Goal: Task Accomplishment & Management: Complete application form

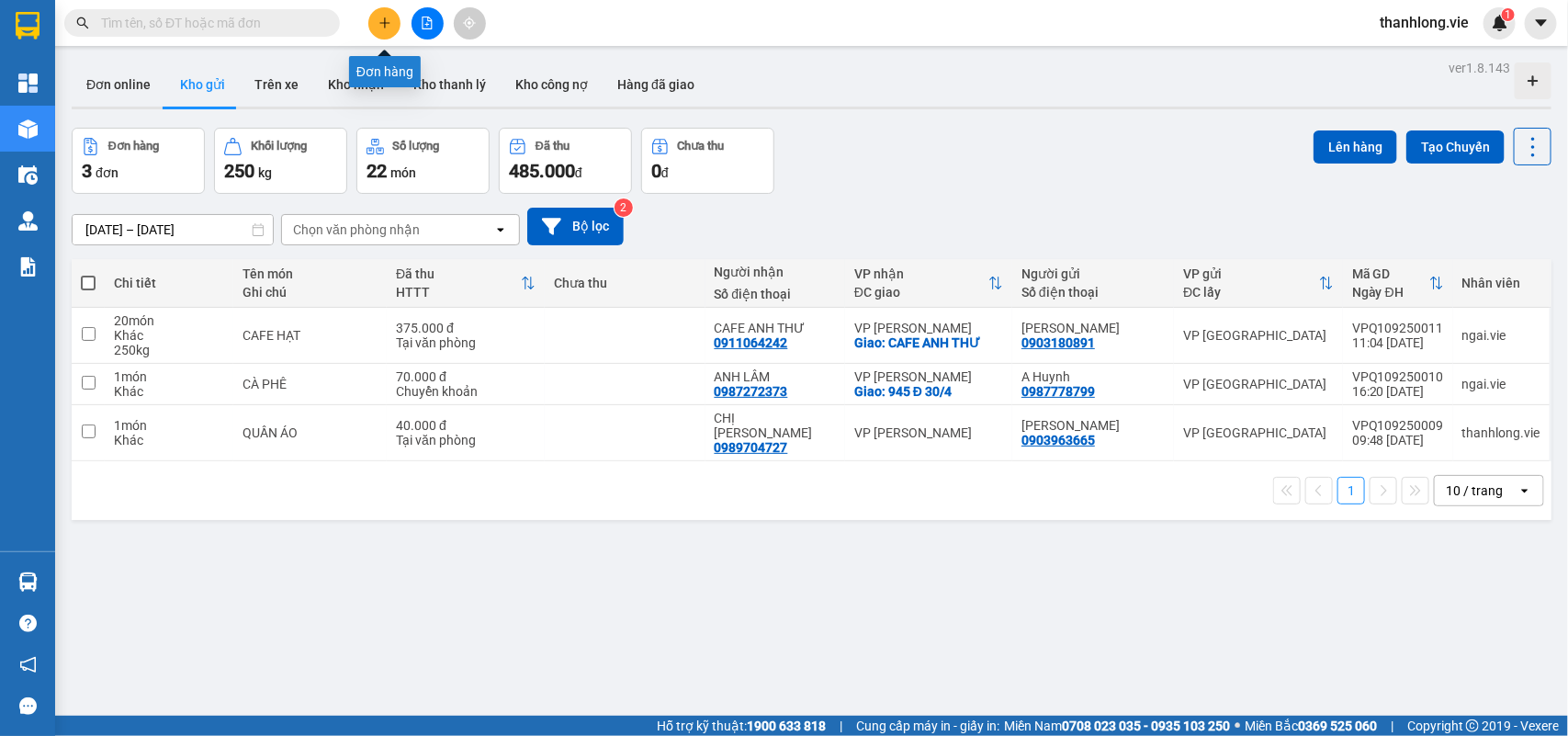
click at [379, 26] on icon "plus" at bounding box center [385, 23] width 13 height 13
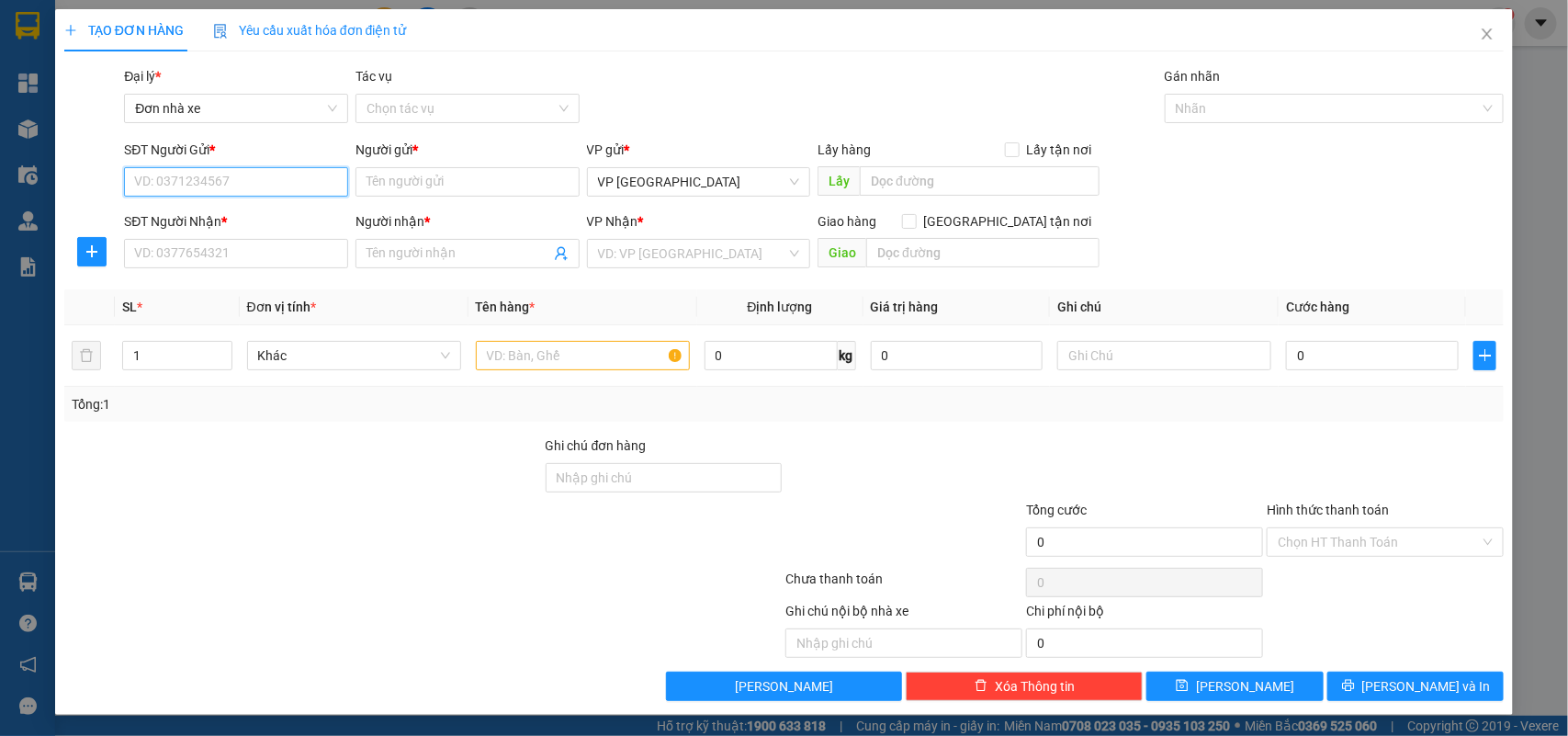
click at [267, 193] on input "SĐT Người Gửi *" at bounding box center [236, 182] width 224 height 30
type input "0933042384"
click at [255, 212] on div "0933042384 - CHỊ THU" at bounding box center [233, 219] width 200 height 21
type input "CHỊ THU"
type input "0977737112"
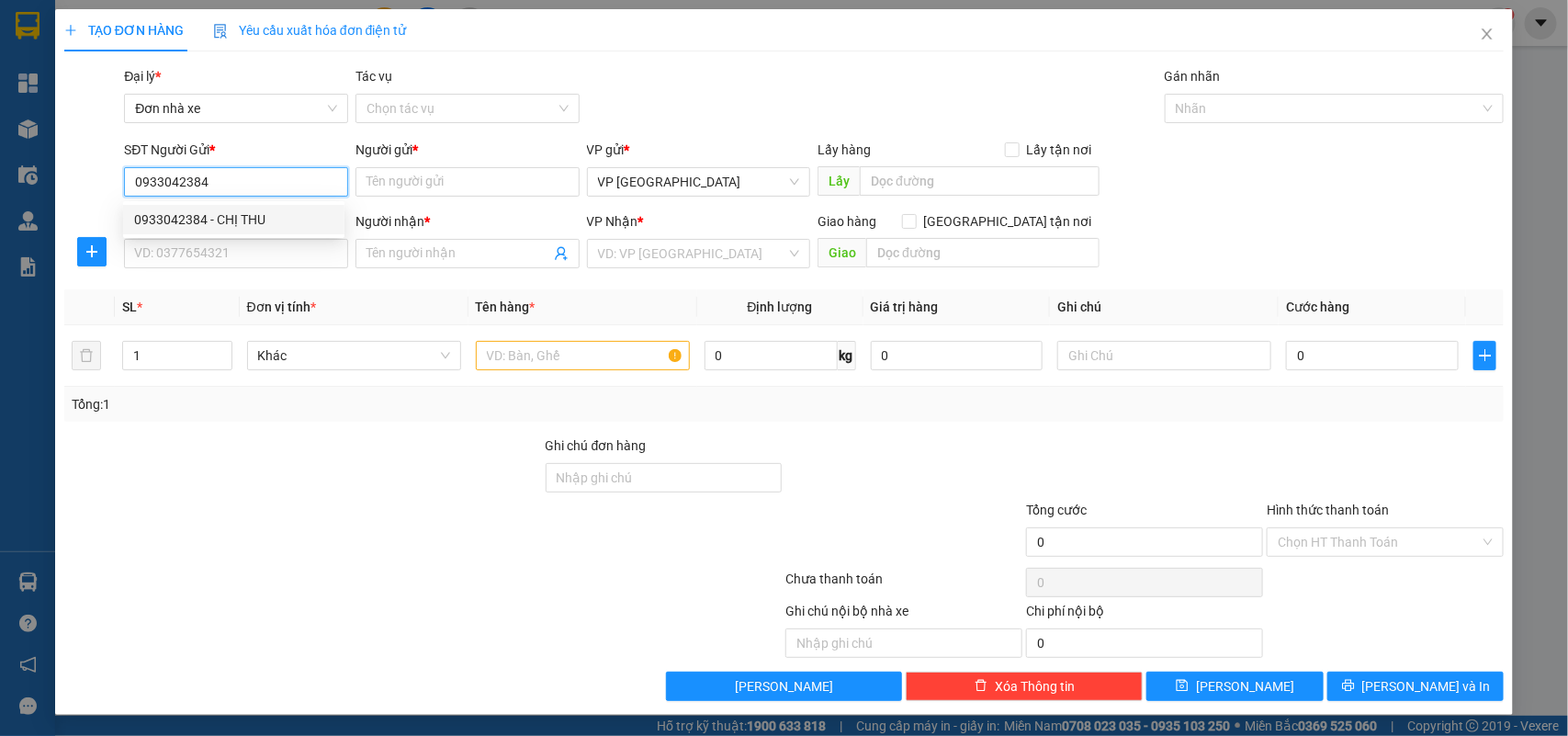
type input "CHỊ MƯỜI"
type input "60.000"
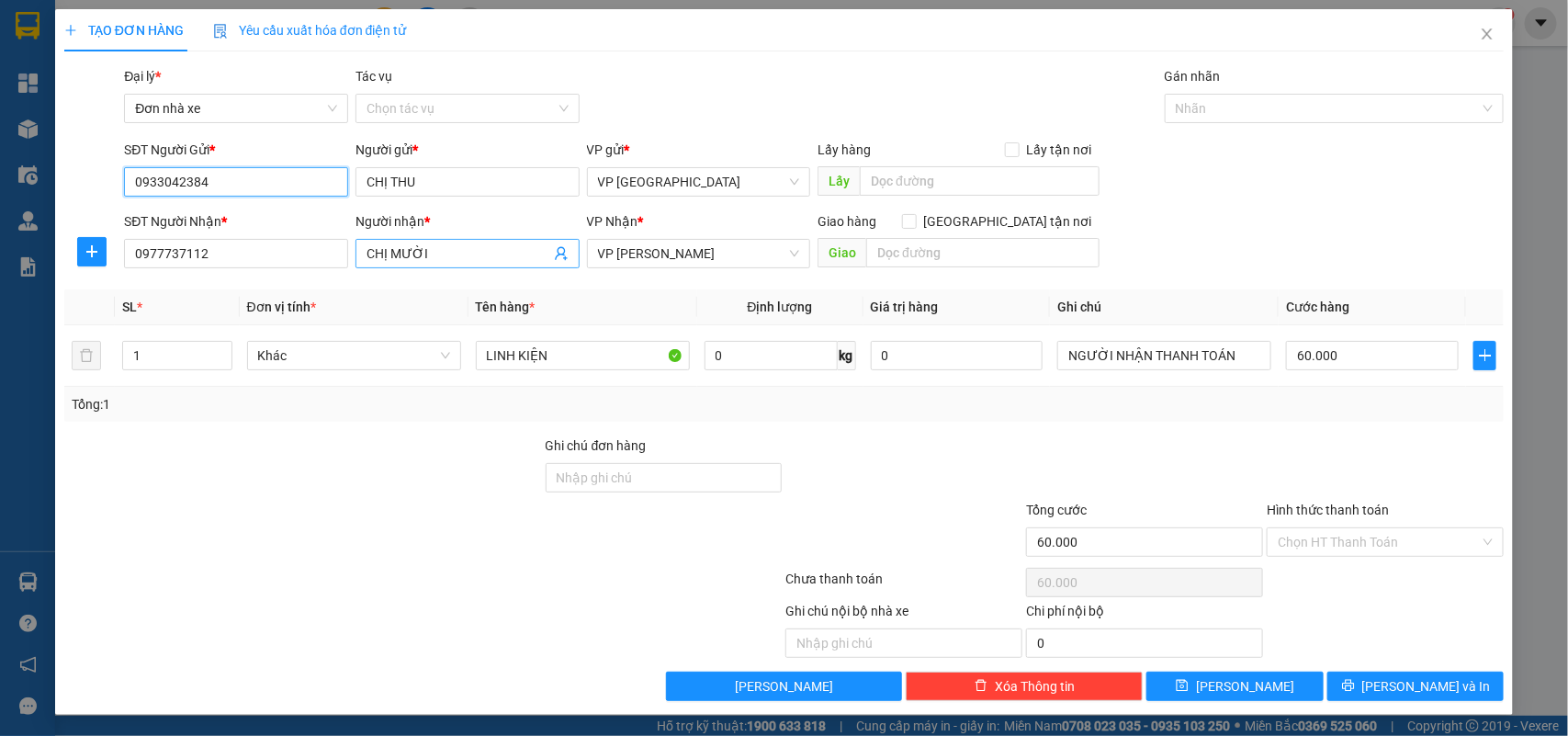
type input "0933042384"
drag, startPoint x: 433, startPoint y: 258, endPoint x: 327, endPoint y: 258, distance: 106.0
click at [327, 258] on div "SĐT Người Nhận * 0977737112 Người nhận * CHỊ MƯỜI CHỊ MƯỜI VP Nhận * VP Vũng Tà…" at bounding box center [813, 243] width 1387 height 64
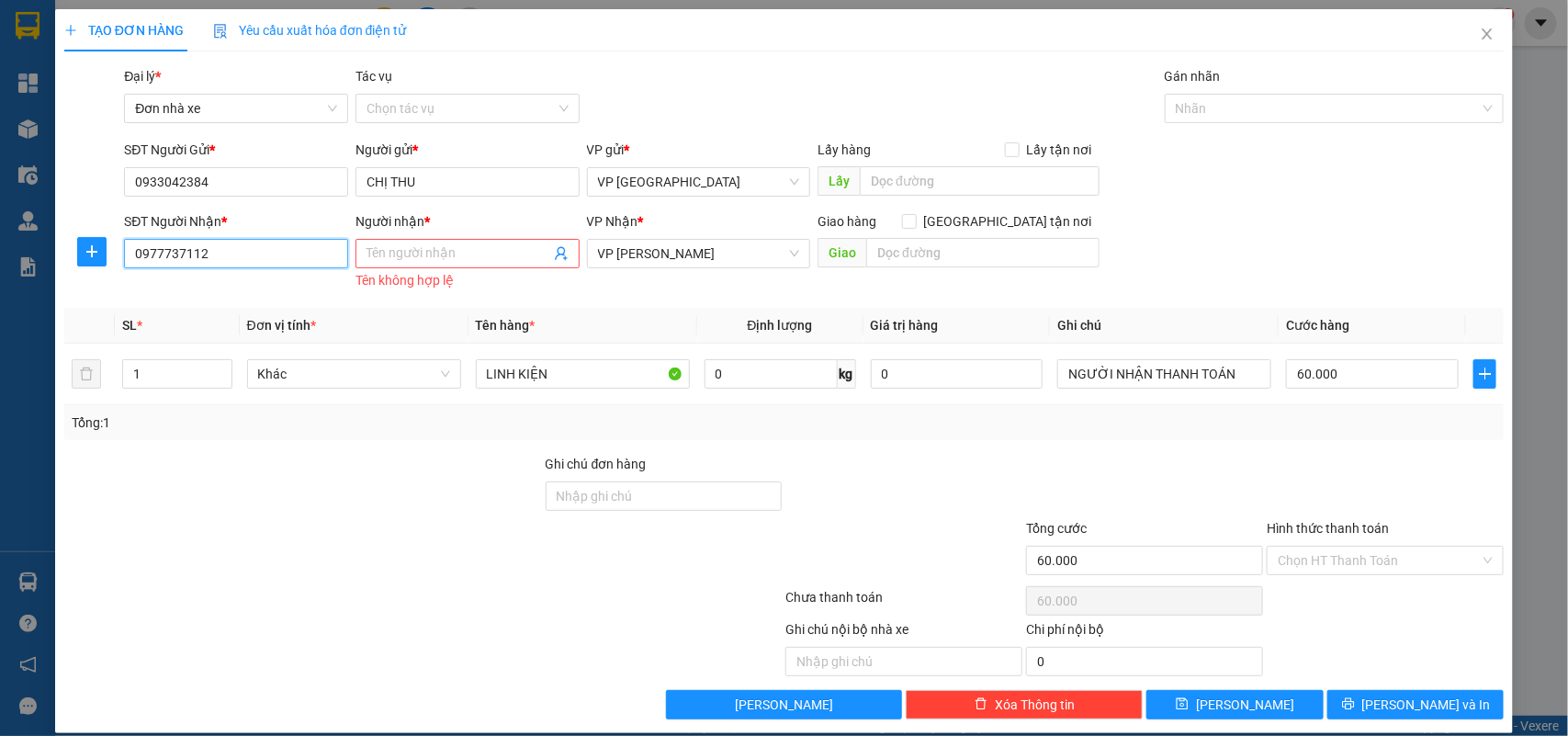
drag, startPoint x: 189, startPoint y: 254, endPoint x: 0, endPoint y: 254, distance: 189.0
click at [0, 254] on div "TẠO ĐƠN HÀNG Yêu cầu xuất hóa đơn điện tử Transit Pickup Surcharge Ids Transit …" at bounding box center [784, 368] width 1568 height 736
type input "0945439333"
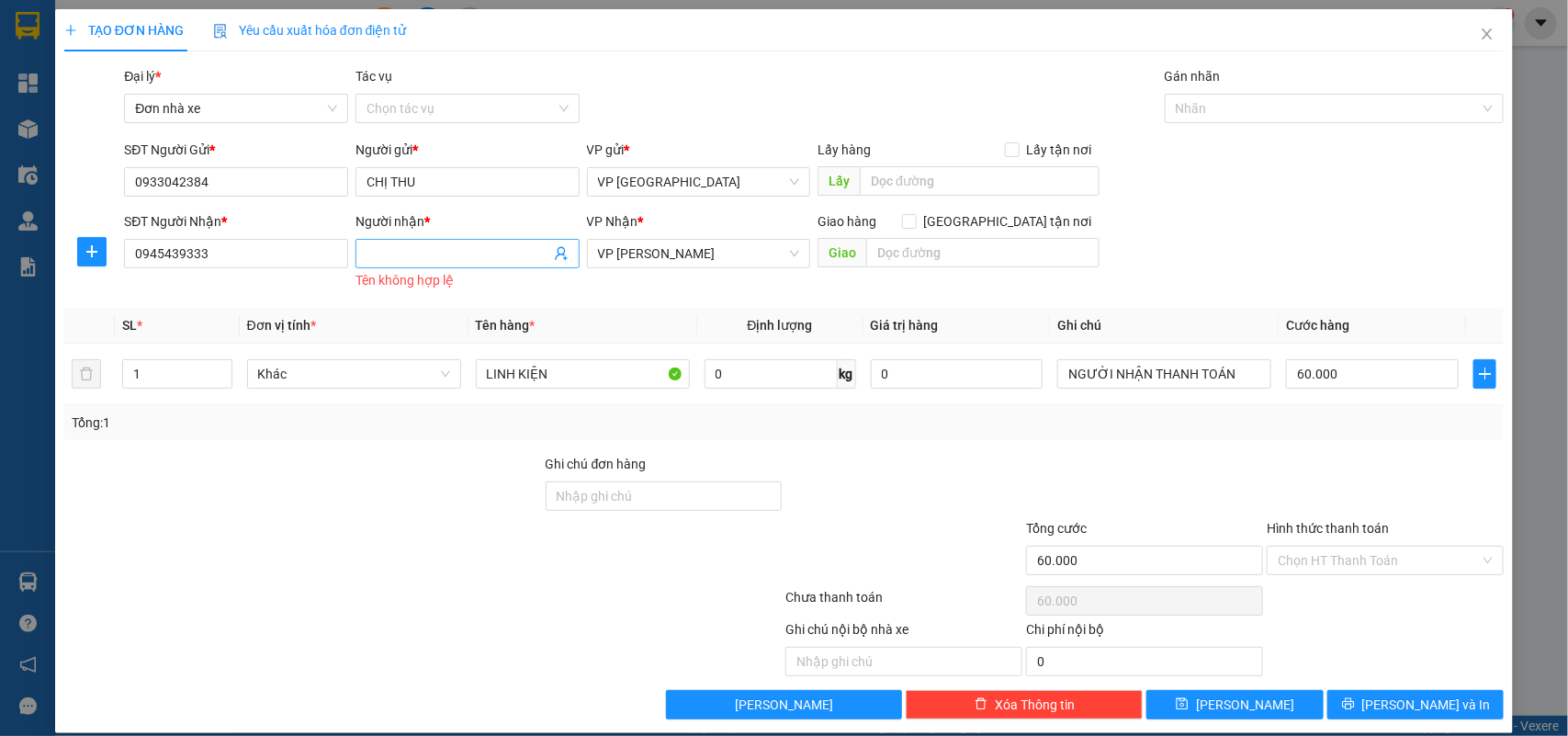
click at [484, 257] on input "Người nhận *" at bounding box center [458, 253] width 184 height 21
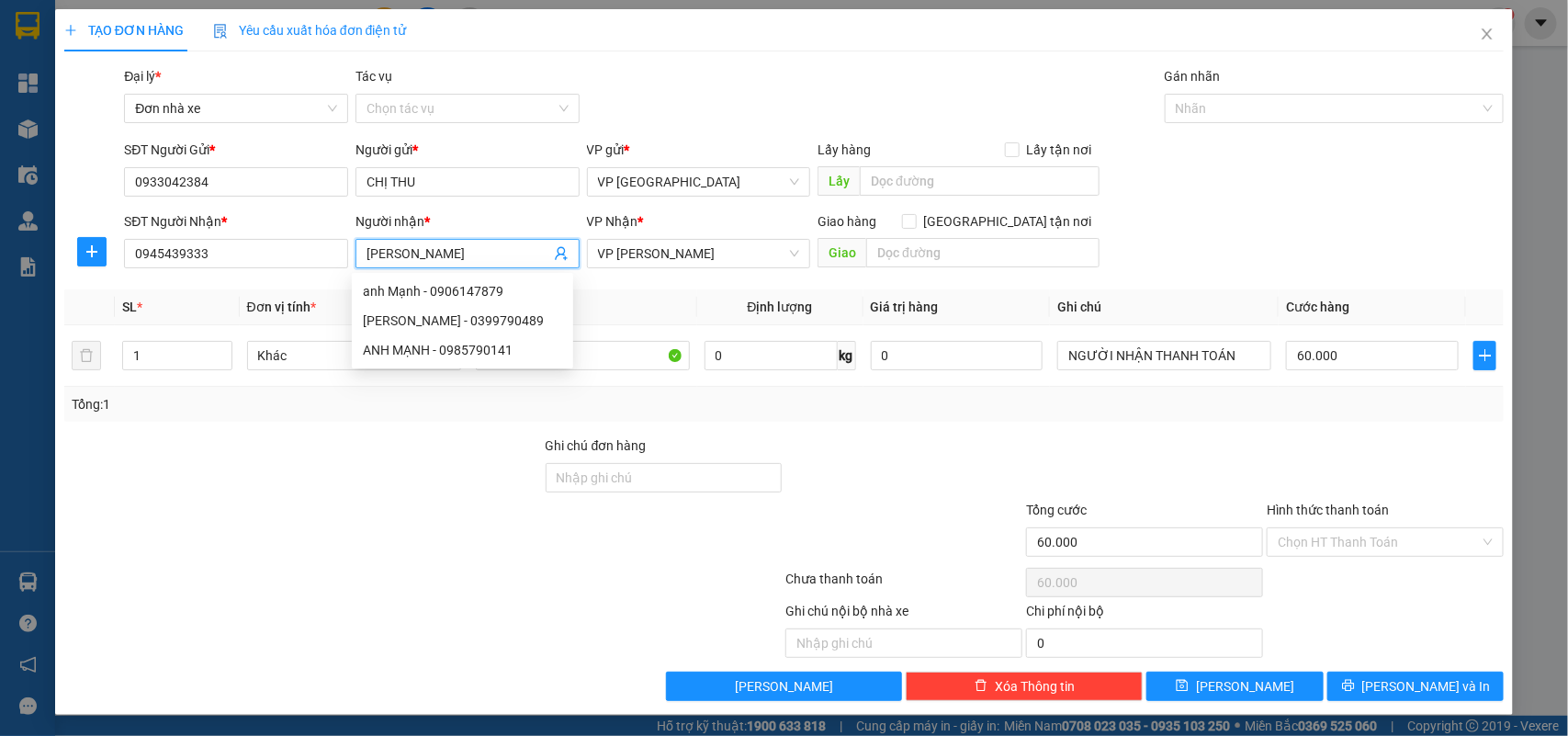
type input "[PERSON_NAME]"
click at [629, 292] on th "Tên hàng *" at bounding box center [583, 307] width 228 height 35
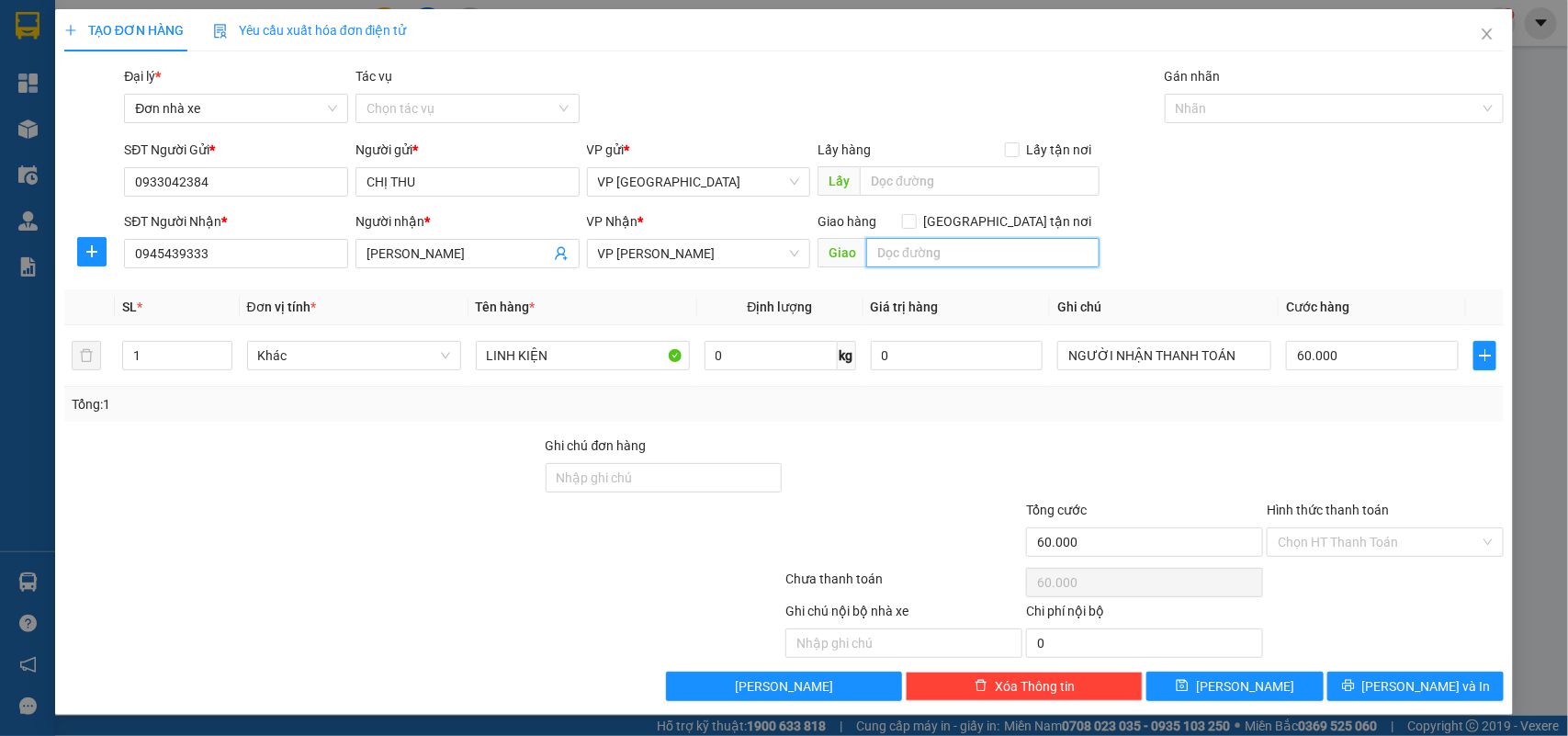
click at [925, 248] on input "text" at bounding box center [982, 253] width 233 height 30
type input "7 [PERSON_NAME]"
click at [1187, 218] on div "SĐT Người Nhận * 0945439333 Người nhận * [PERSON_NAME] VP Nhận * VP Vũng Tàu Gi…" at bounding box center [813, 243] width 1387 height 64
click at [1038, 423] on div "Transit Pickup Surcharge Ids Transit Deliver Surcharge Ids Transit Deliver Surc…" at bounding box center [784, 383] width 1441 height 635
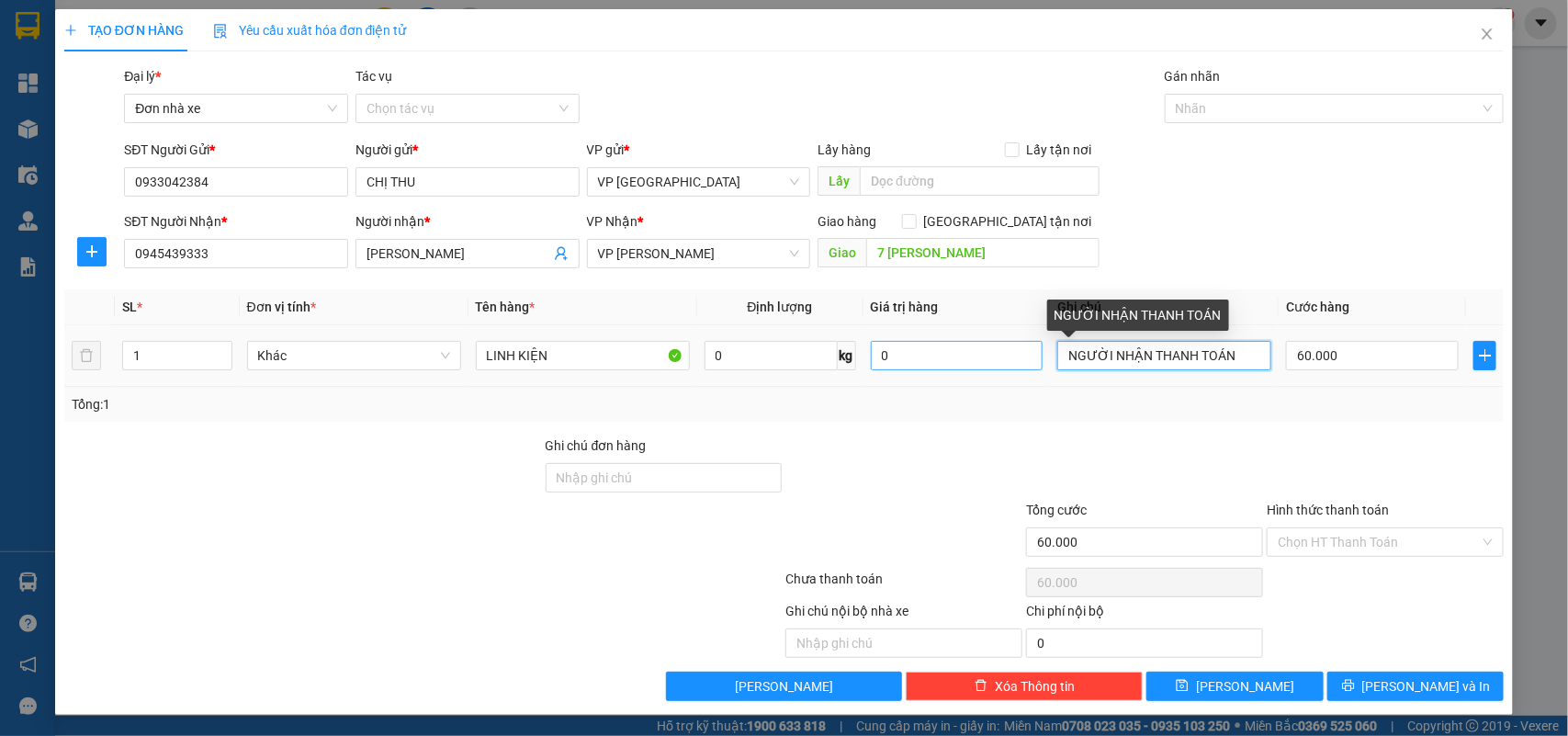
drag, startPoint x: 1229, startPoint y: 353, endPoint x: 989, endPoint y: 360, distance: 240.1
click at [989, 360] on tr "1 Khác LINH KIỆN 0 kg 0 NGƯỜI NHẬN THANH TOÁN 60.000" at bounding box center [784, 355] width 1441 height 62
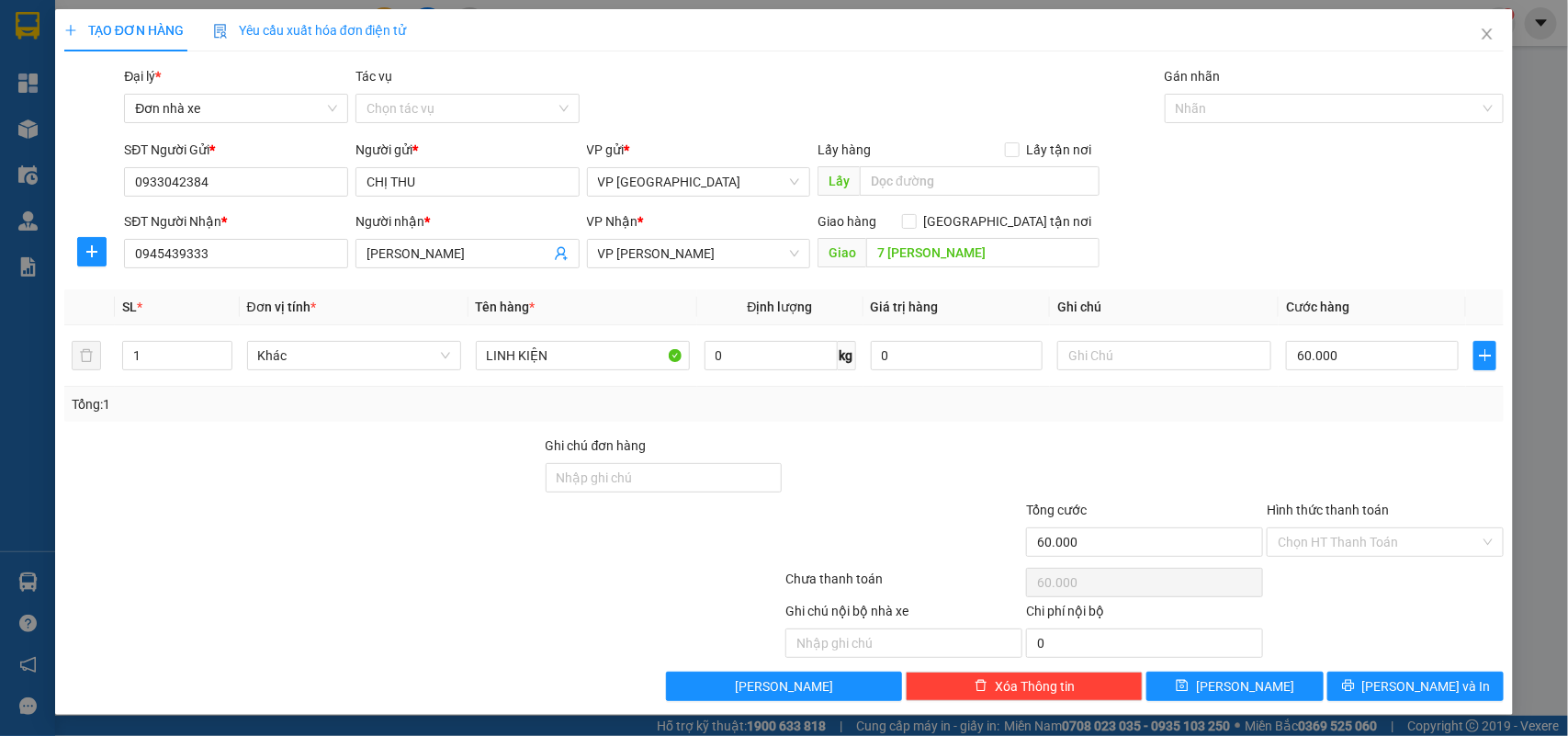
drag, startPoint x: 1029, startPoint y: 408, endPoint x: 1038, endPoint y: 410, distance: 9.2
click at [1031, 408] on div "Tổng: 1" at bounding box center [784, 403] width 1426 height 21
click at [379, 549] on div at bounding box center [302, 531] width 481 height 64
click at [1384, 593] on div "Chọn HT Thanh Toán" at bounding box center [1385, 581] width 241 height 36
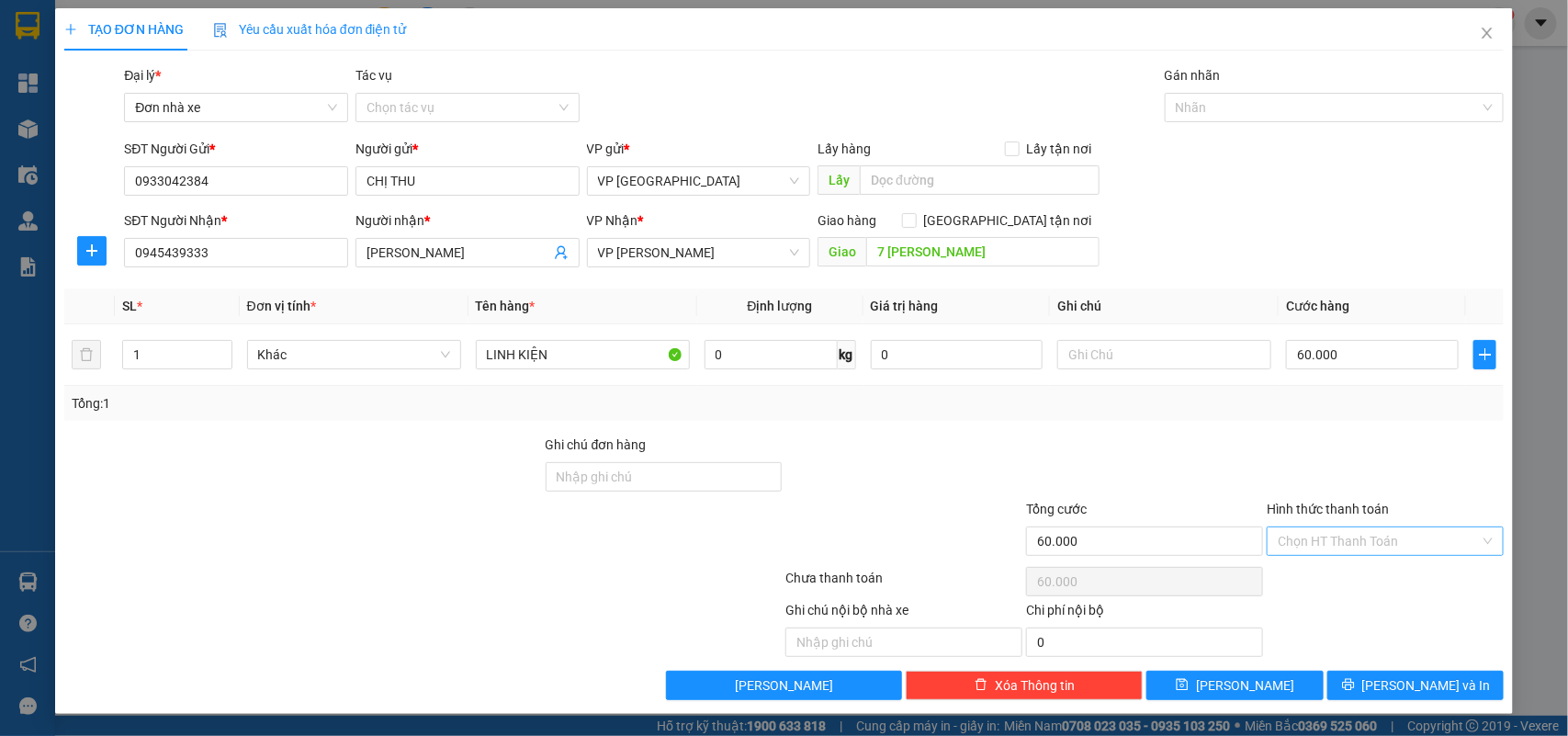
click at [1381, 537] on input "Hình thức thanh toán" at bounding box center [1378, 541] width 202 height 28
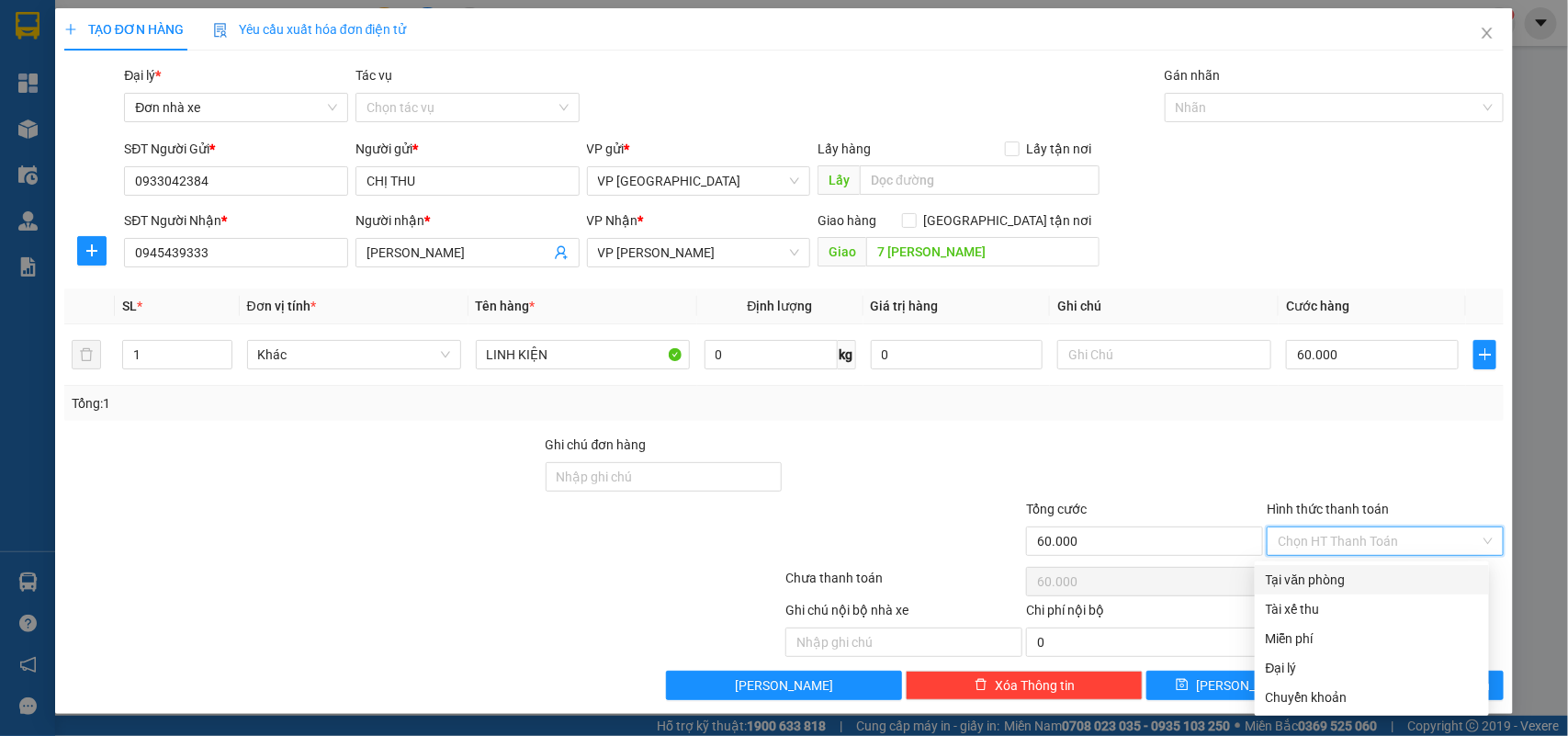
click at [1329, 577] on div "Tại văn phòng" at bounding box center [1372, 580] width 213 height 21
type input "0"
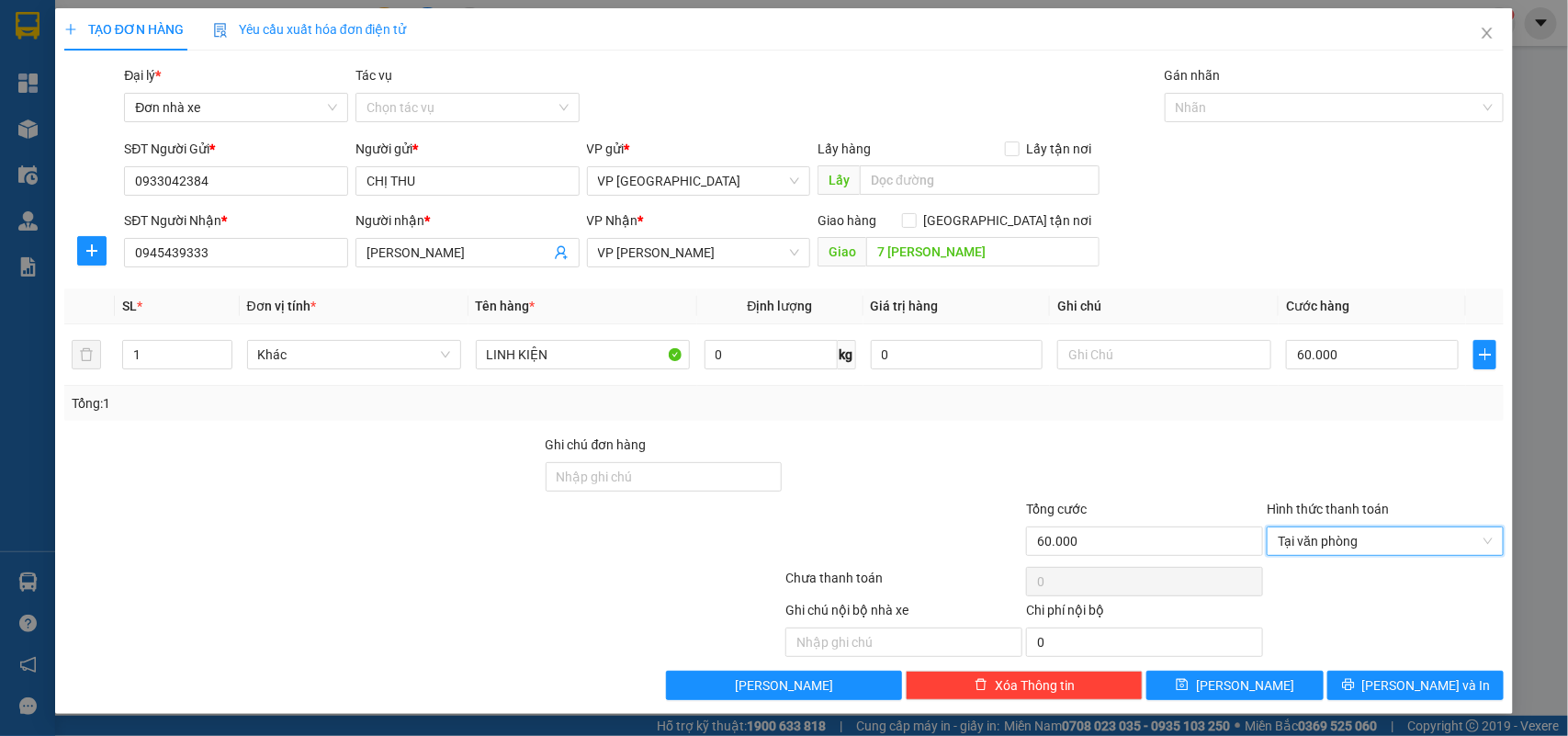
click at [1316, 592] on div at bounding box center [1385, 581] width 241 height 36
click at [1393, 684] on span "[PERSON_NAME] và In" at bounding box center [1426, 685] width 129 height 21
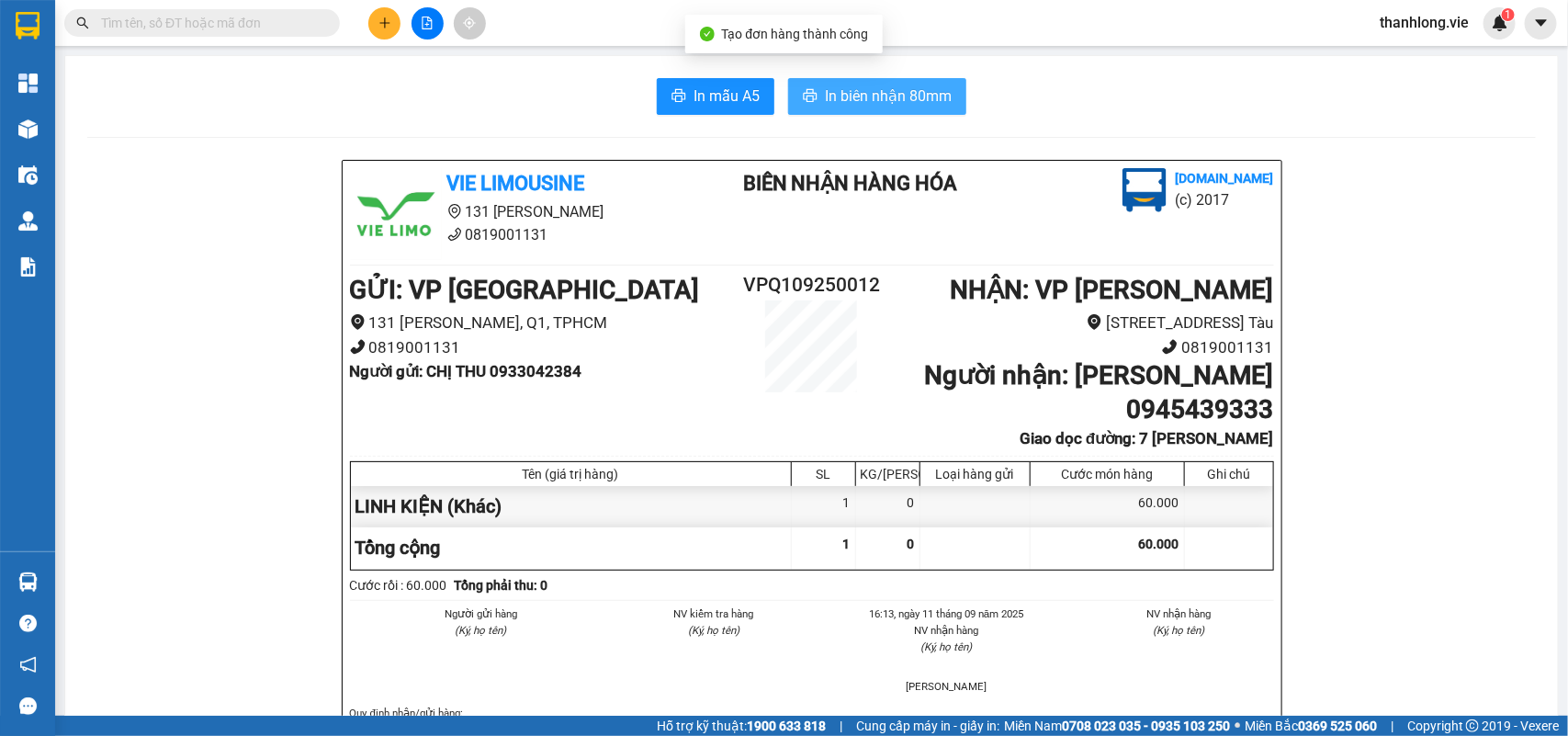
click at [860, 96] on span "In biên nhận 80mm" at bounding box center [888, 95] width 127 height 23
click at [876, 98] on span "In biên nhận 80mm" at bounding box center [888, 95] width 127 height 23
click at [854, 85] on span "In biên nhận 80mm" at bounding box center [888, 95] width 127 height 23
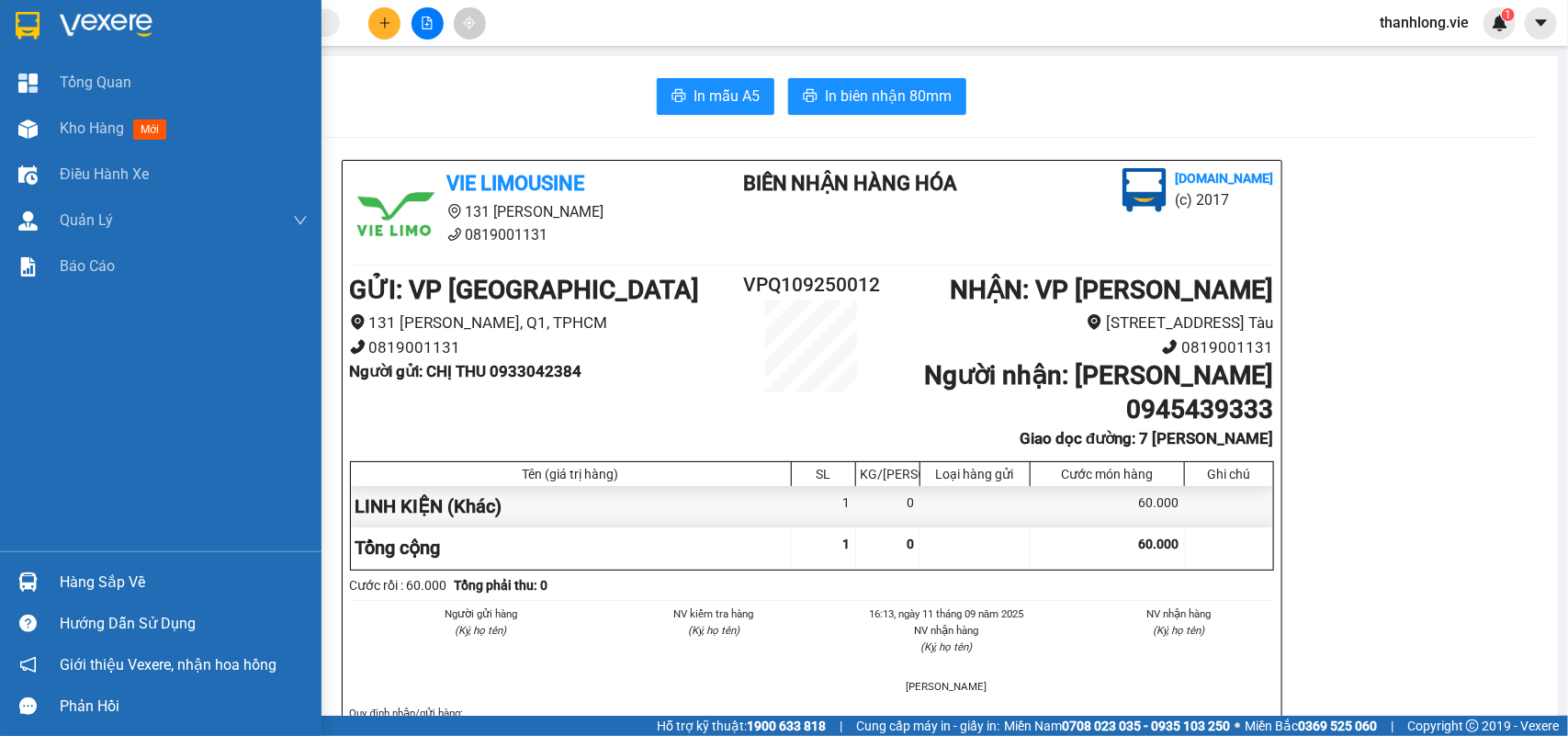
click at [29, 28] on img at bounding box center [28, 26] width 24 height 28
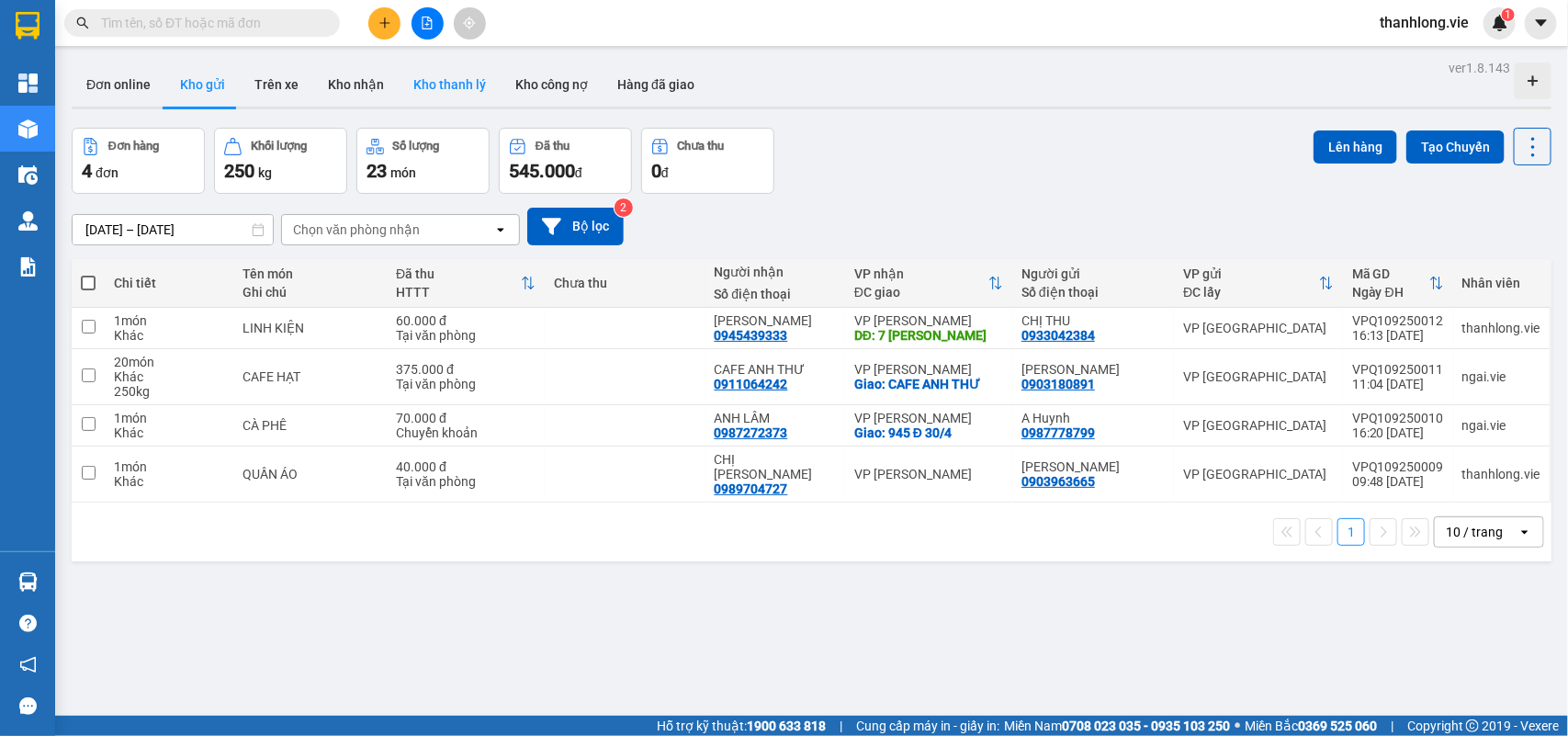
drag, startPoint x: 906, startPoint y: 166, endPoint x: 444, endPoint y: 94, distance: 467.6
click at [906, 168] on div "Đơn hàng 4 đơn Khối lượng 250 kg Số lượng 23 món Đã thu 545.000 đ Chưa thu 0 đ …" at bounding box center [812, 160] width 1480 height 66
click at [389, 25] on icon "plus" at bounding box center [385, 23] width 13 height 13
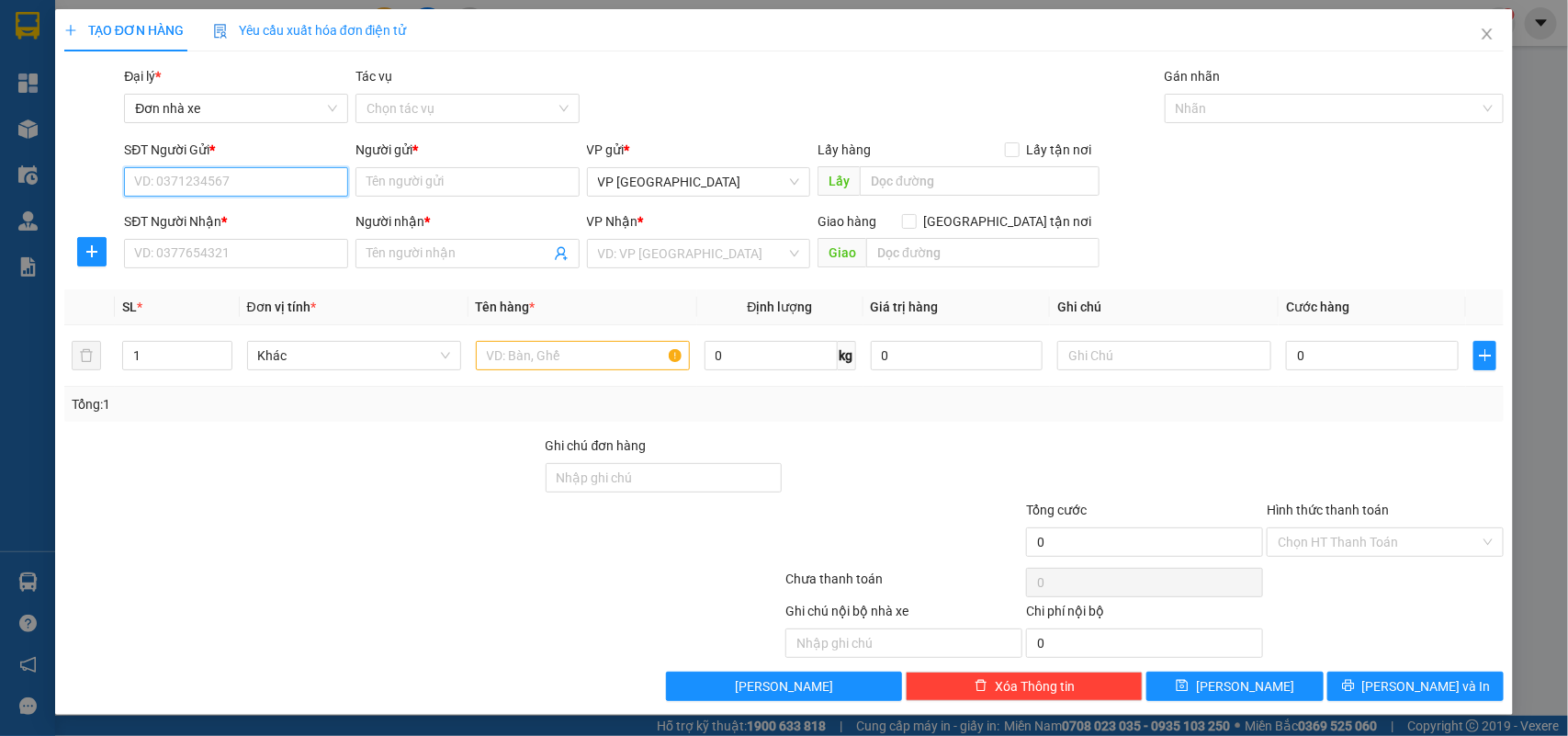
click at [214, 179] on input "SĐT Người Gửi *" at bounding box center [236, 182] width 224 height 30
type input "0933042384"
click at [237, 220] on div "0933042384 - CHỊ THU" at bounding box center [233, 219] width 200 height 21
type input "CHỊ THU"
type input "0945439333"
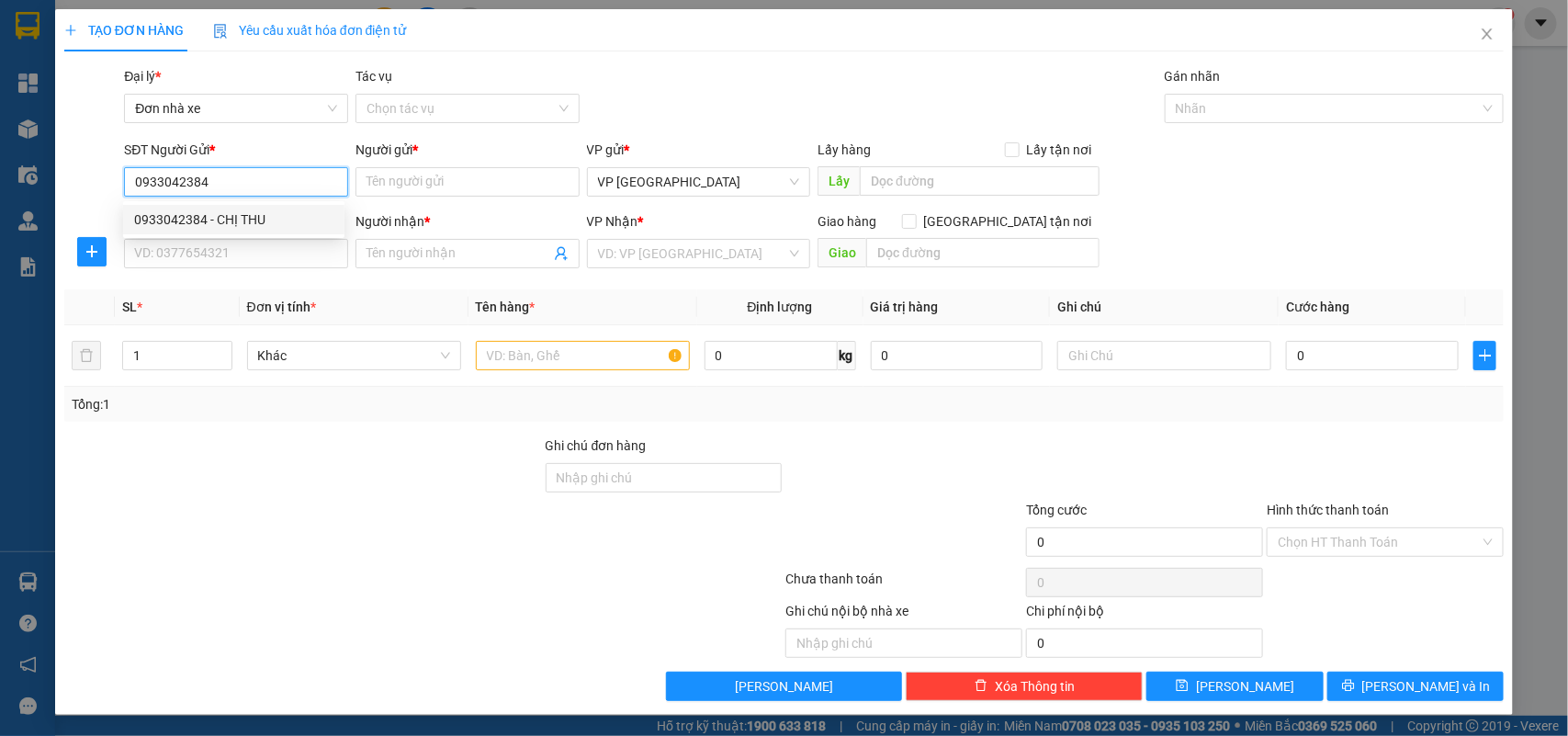
type input "[PERSON_NAME]"
type input "7 [PERSON_NAME]"
type input "60.000"
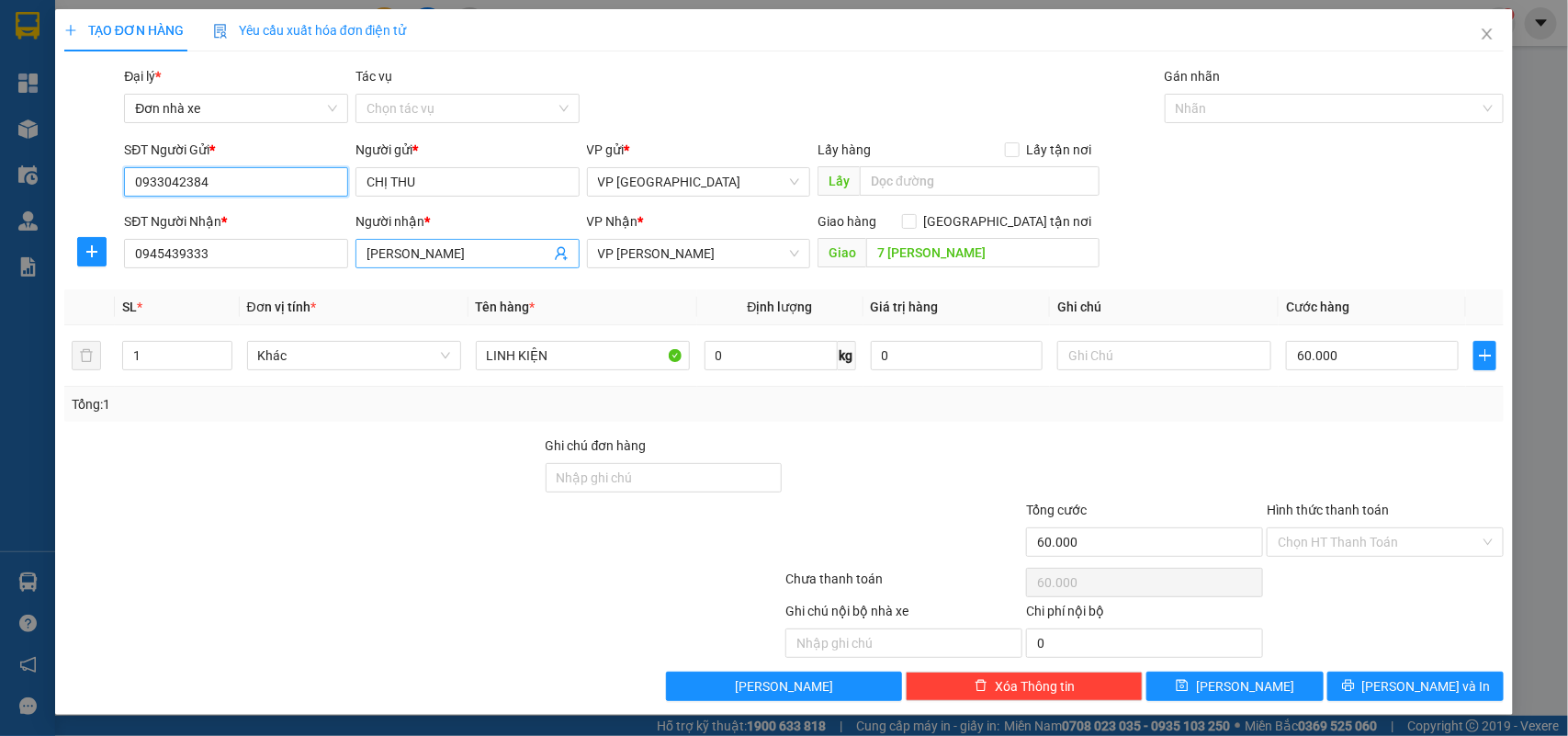
type input "0933042384"
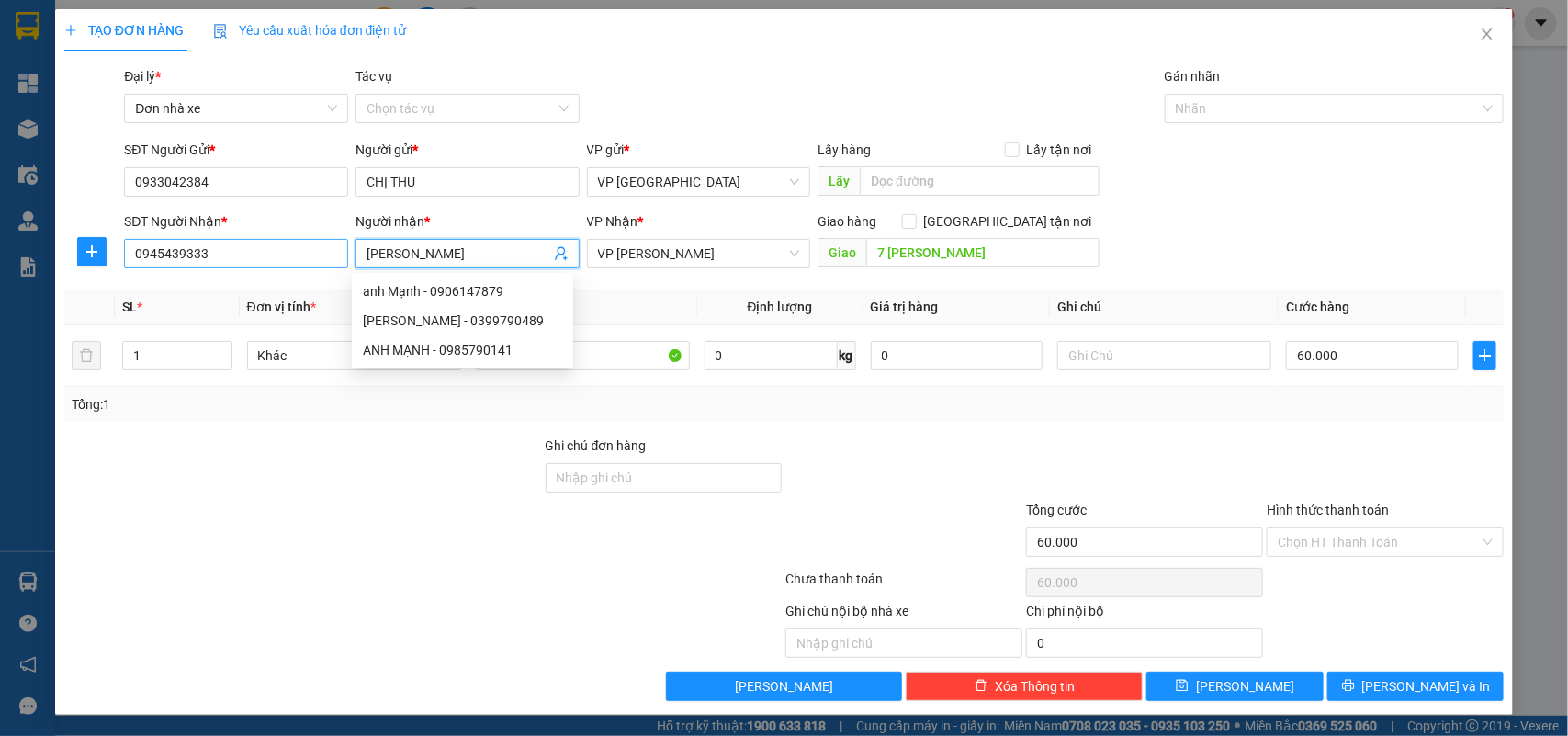
drag, startPoint x: 430, startPoint y: 259, endPoint x: 342, endPoint y: 267, distance: 88.4
click at [342, 267] on div "SĐT Người Nhận * 0945439333 Người nhận * [PERSON_NAME] VP Nhận * VP Vũng Tàu Gi…" at bounding box center [813, 243] width 1387 height 64
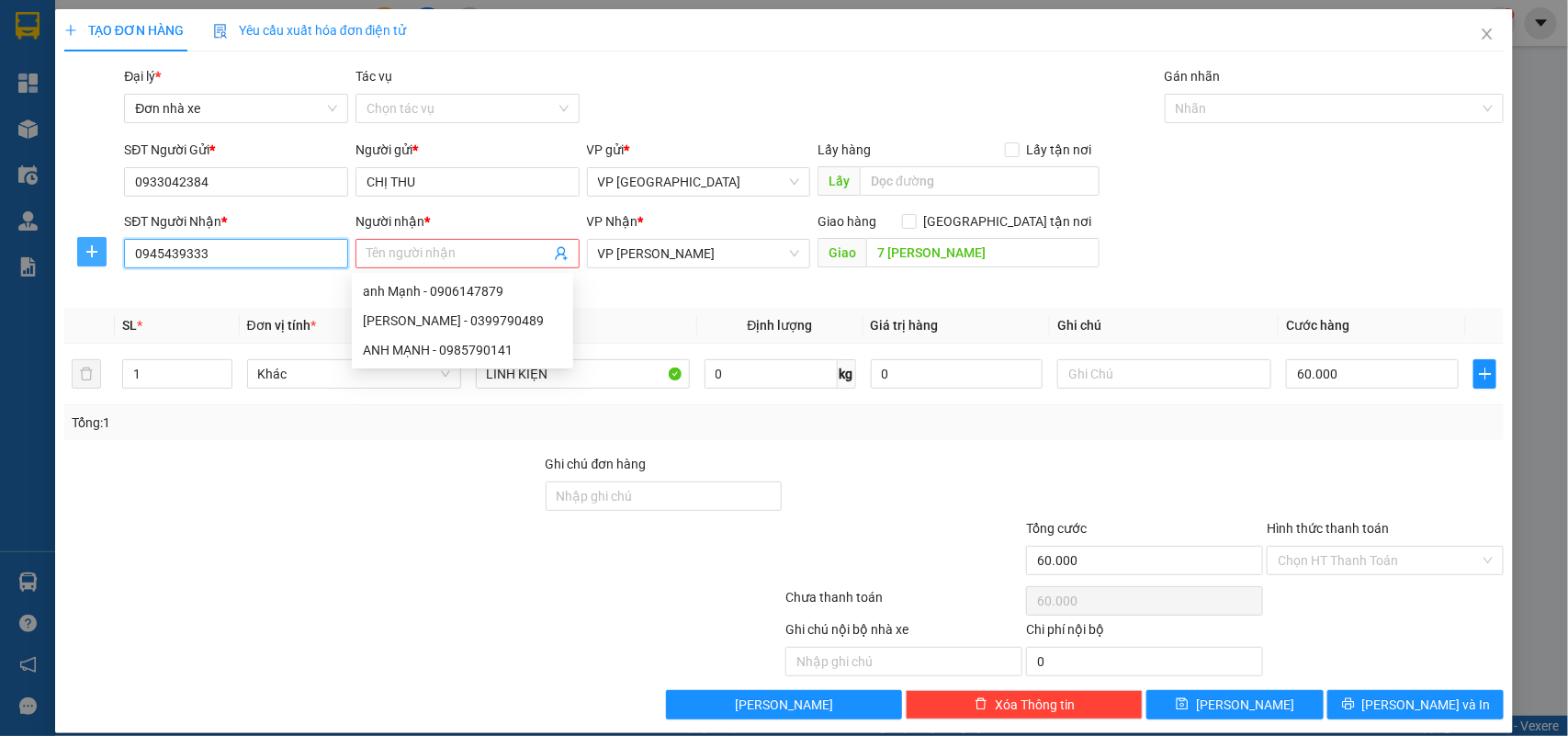
drag, startPoint x: 222, startPoint y: 259, endPoint x: 80, endPoint y: 259, distance: 142.0
click at [80, 259] on div "SĐT Người Nhận * 0945439333 0945439333 Người nhận * Tên người nhận Tên không hợ…" at bounding box center [784, 253] width 1444 height 83
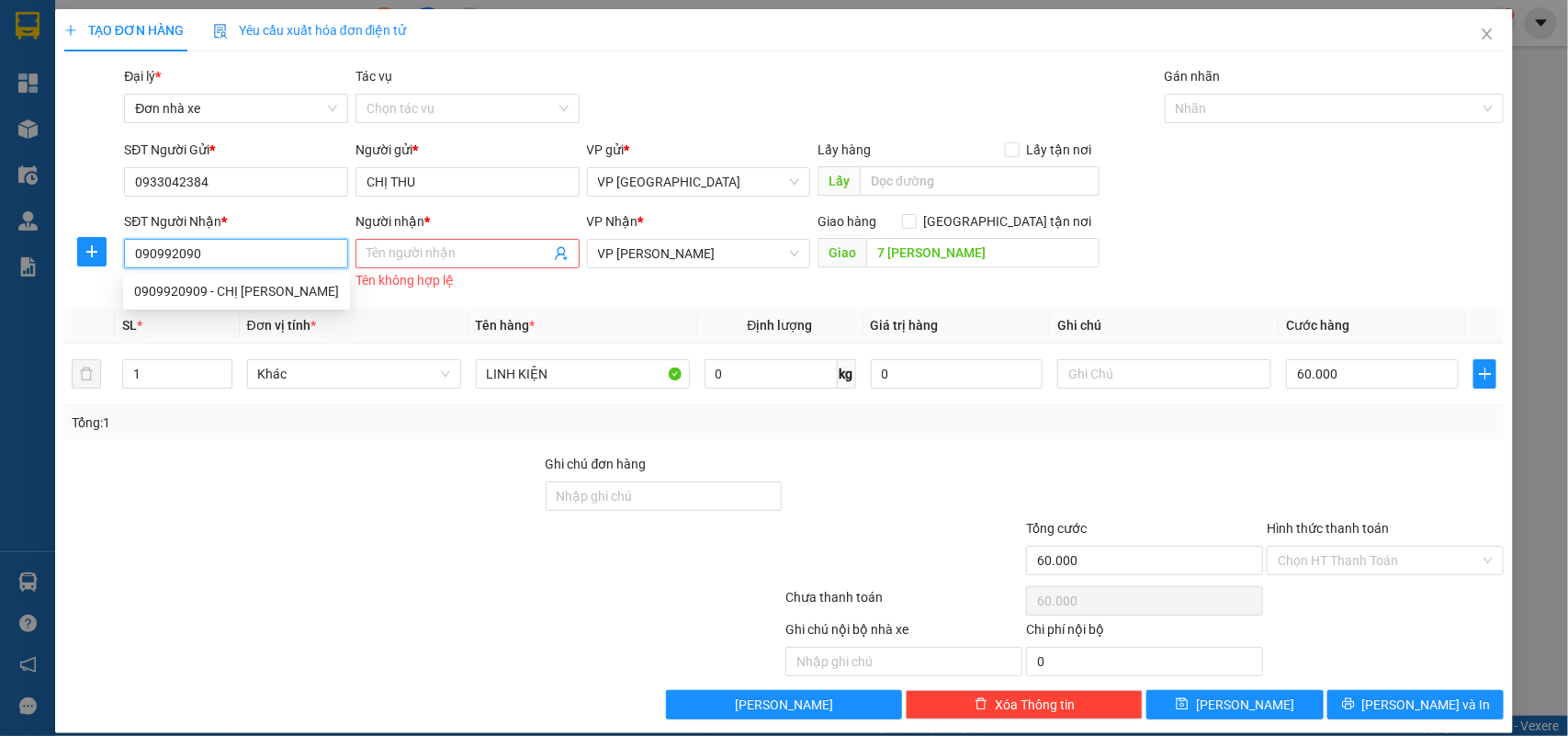
type input "0909920909"
click at [200, 296] on div "0909920909 - CHỊ [PERSON_NAME]" at bounding box center [236, 291] width 205 height 21
type input "CHỊ [PERSON_NAME]"
checkbox input "true"
type input "79 BA CU"
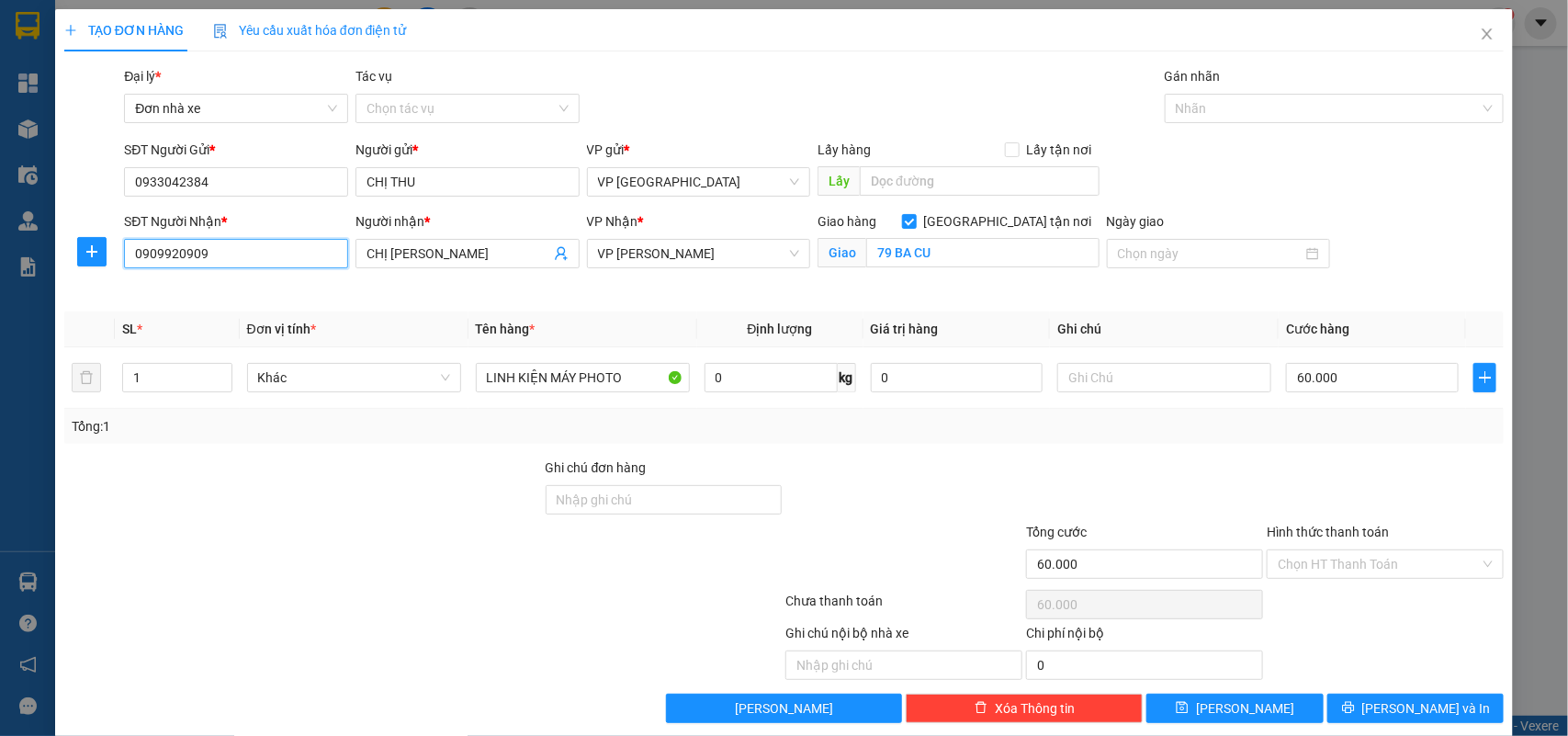
type input "0909920909"
click at [877, 284] on div "Giao hàng [GEOGRAPHIC_DATA] tận nơi Giao 79 BA CU" at bounding box center [959, 255] width 289 height 87
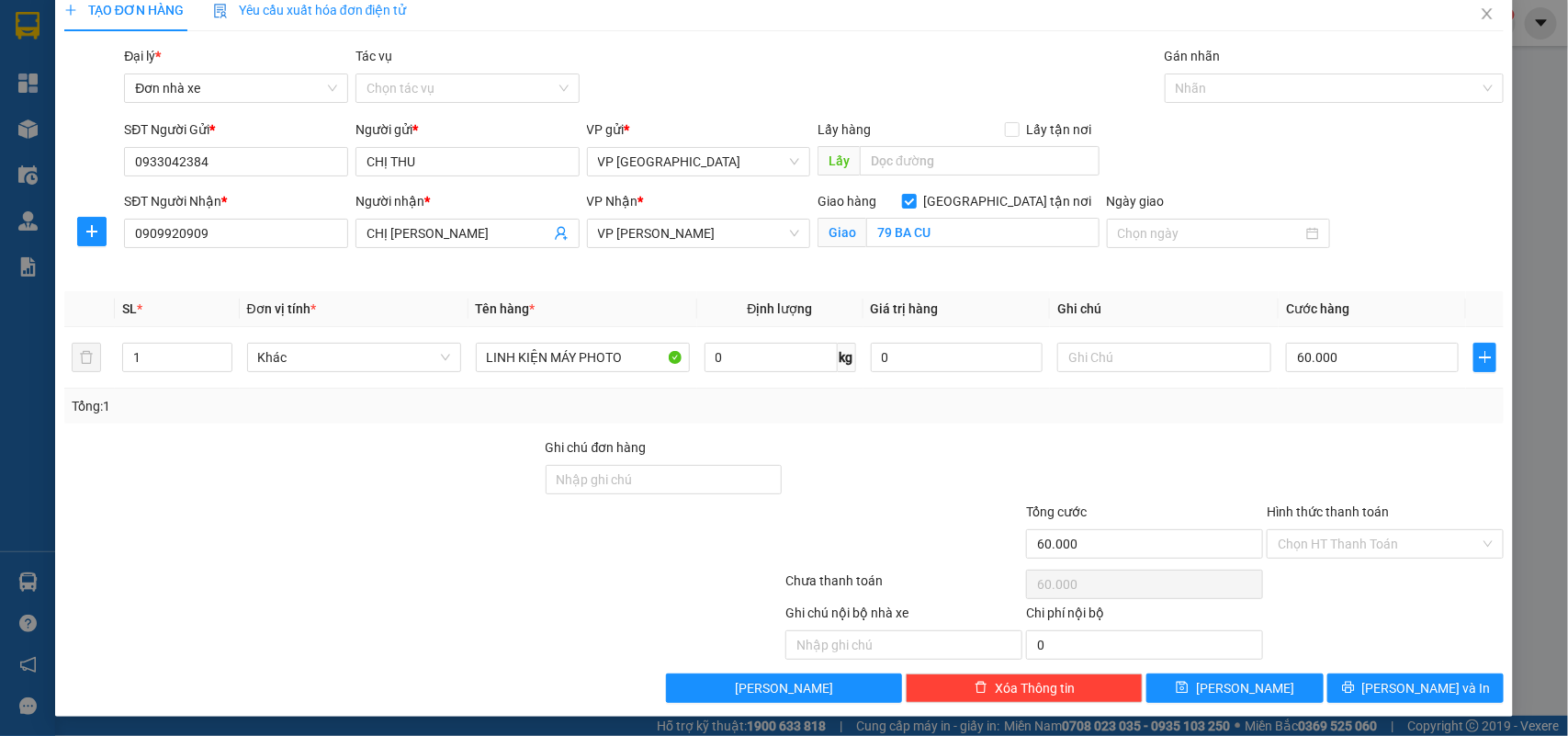
scroll to position [25, 0]
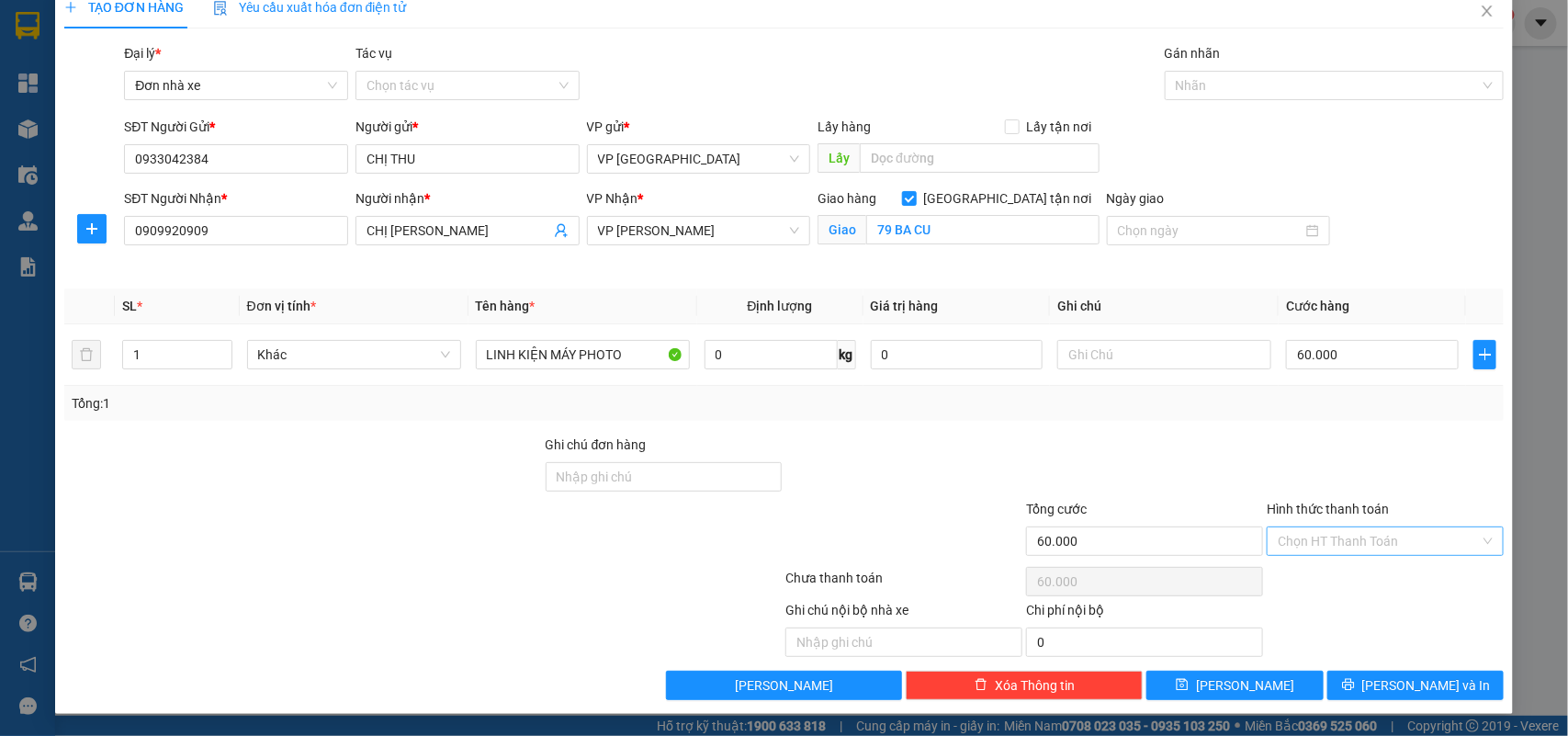
click at [1311, 539] on input "Hình thức thanh toán" at bounding box center [1378, 541] width 202 height 28
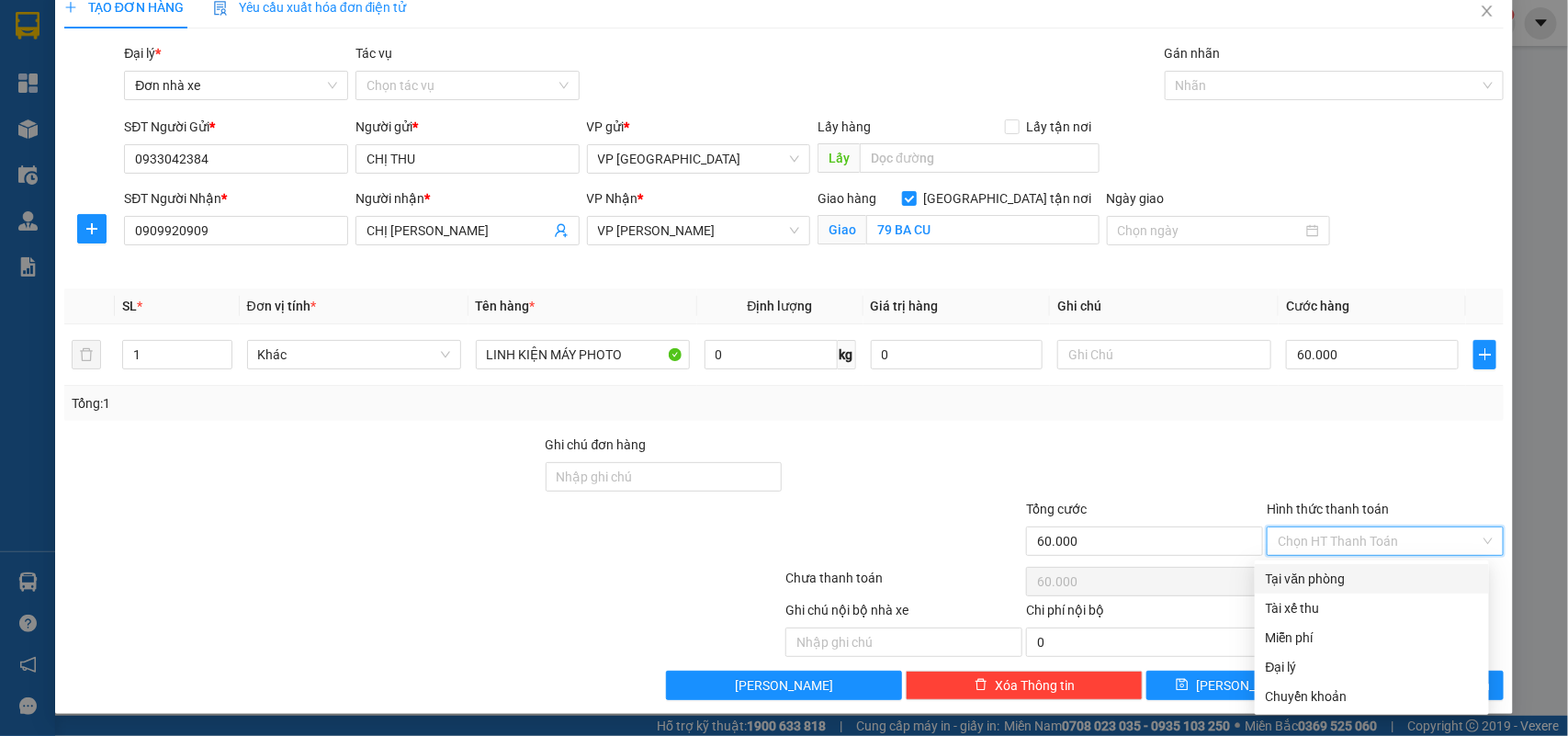
click at [1304, 583] on div "Tại văn phòng" at bounding box center [1372, 579] width 213 height 21
type input "0"
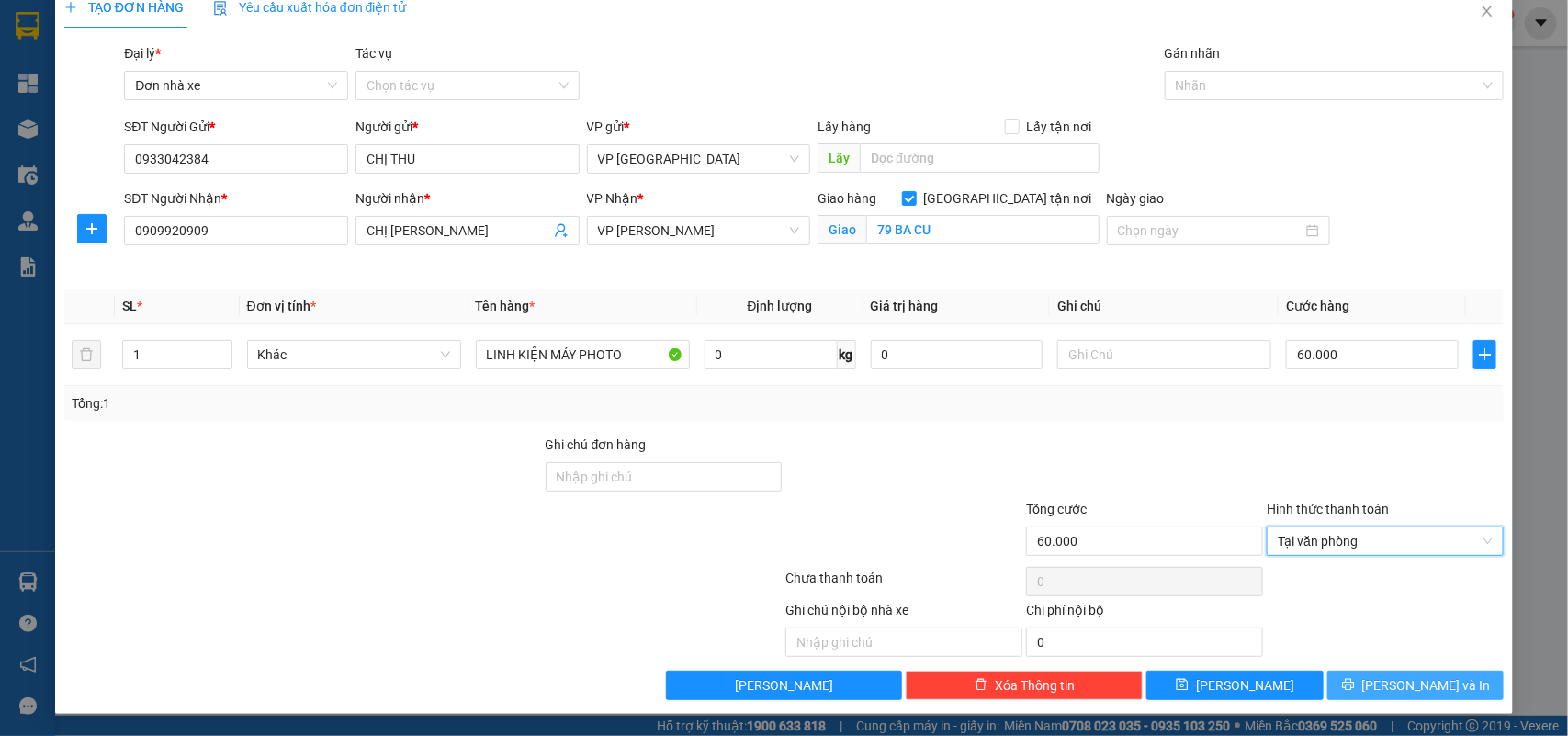
click at [1381, 680] on button "[PERSON_NAME] và In" at bounding box center [1415, 685] width 176 height 30
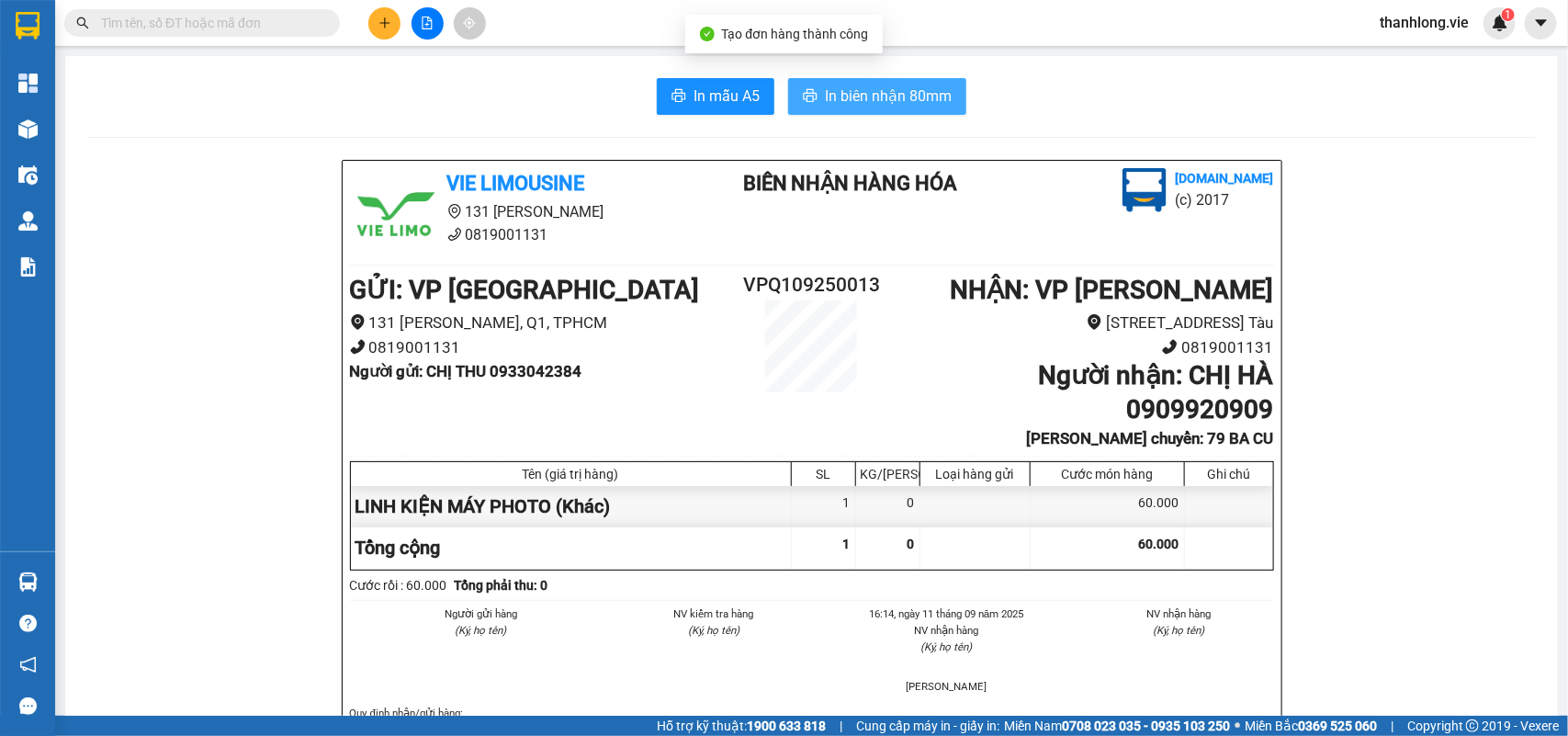
click at [875, 102] on span "In biên nhận 80mm" at bounding box center [888, 95] width 127 height 23
click at [846, 99] on span "In biên nhận 80mm" at bounding box center [888, 95] width 127 height 23
click at [890, 97] on span "In biên nhận 80mm" at bounding box center [888, 95] width 127 height 23
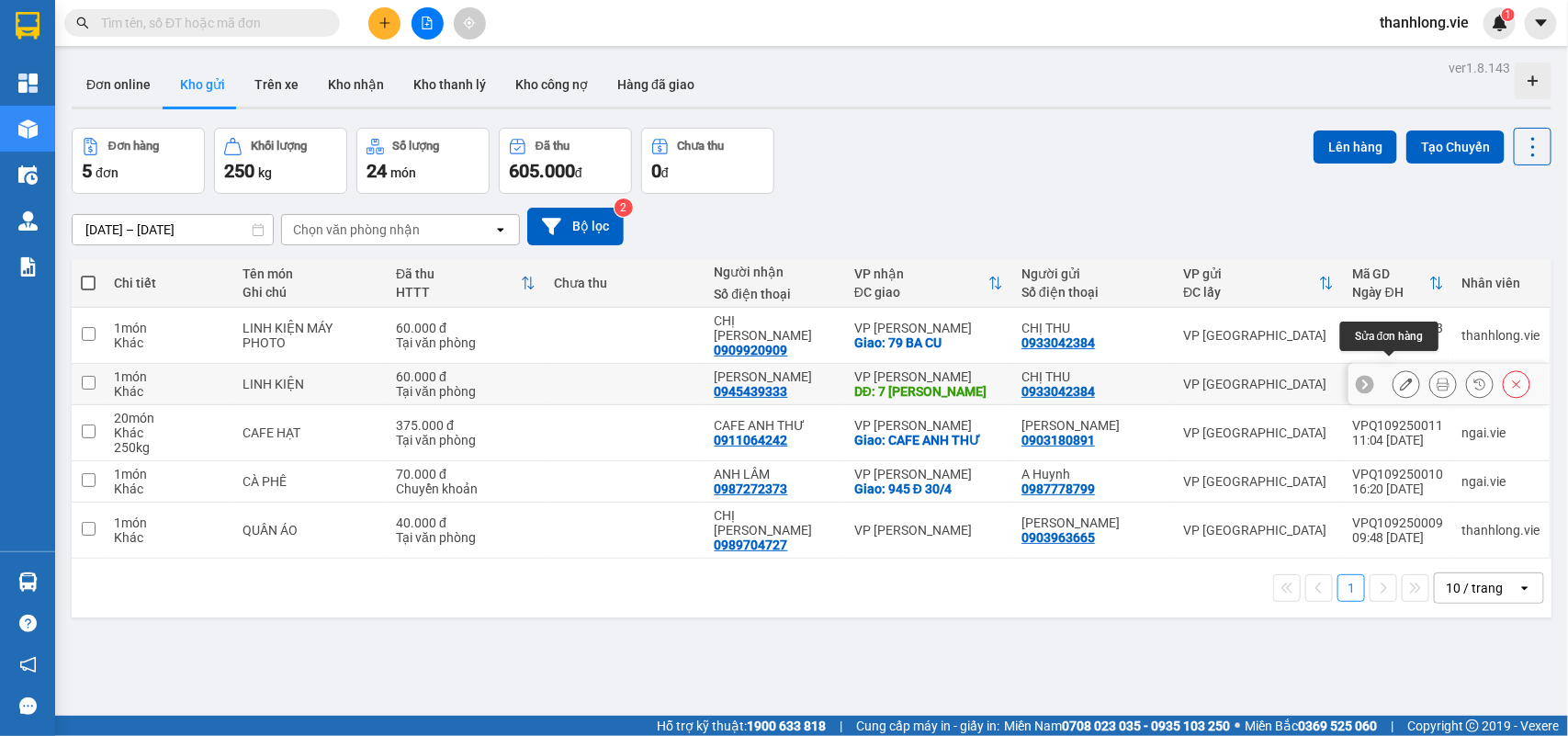
drag, startPoint x: 1397, startPoint y: 368, endPoint x: 990, endPoint y: 165, distance: 454.8
click at [990, 165] on div "Đơn hàng 5 đơn Khối lượng 250 kg Số lượng 24 món Đã thu 605.000 đ Chưa thu 0 đ …" at bounding box center [812, 160] width 1480 height 66
click at [1394, 374] on button at bounding box center [1407, 384] width 26 height 32
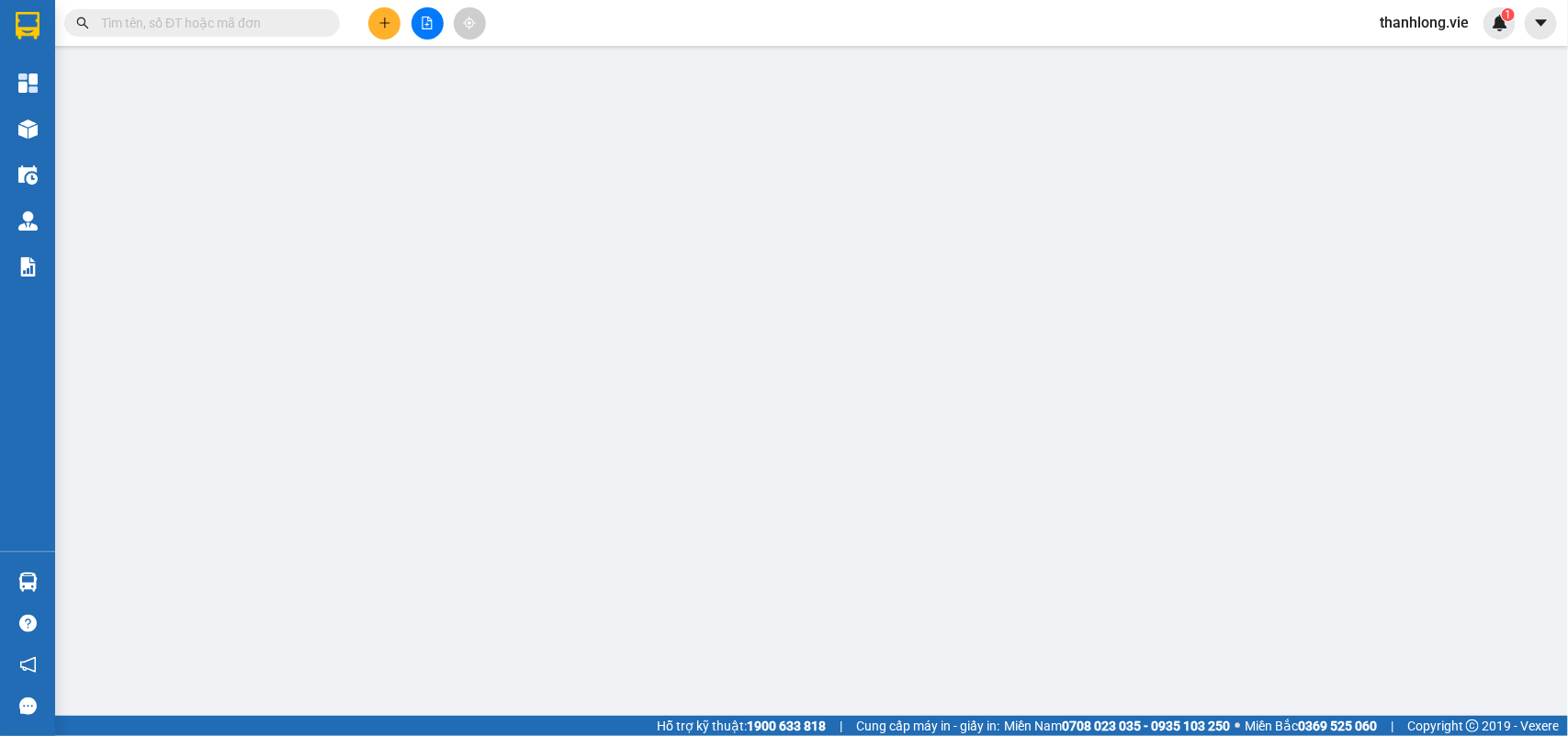
type input "0933042384"
type input "CHỊ THU"
type input "0945439333"
type input "[PERSON_NAME]"
type input "7 [PERSON_NAME]"
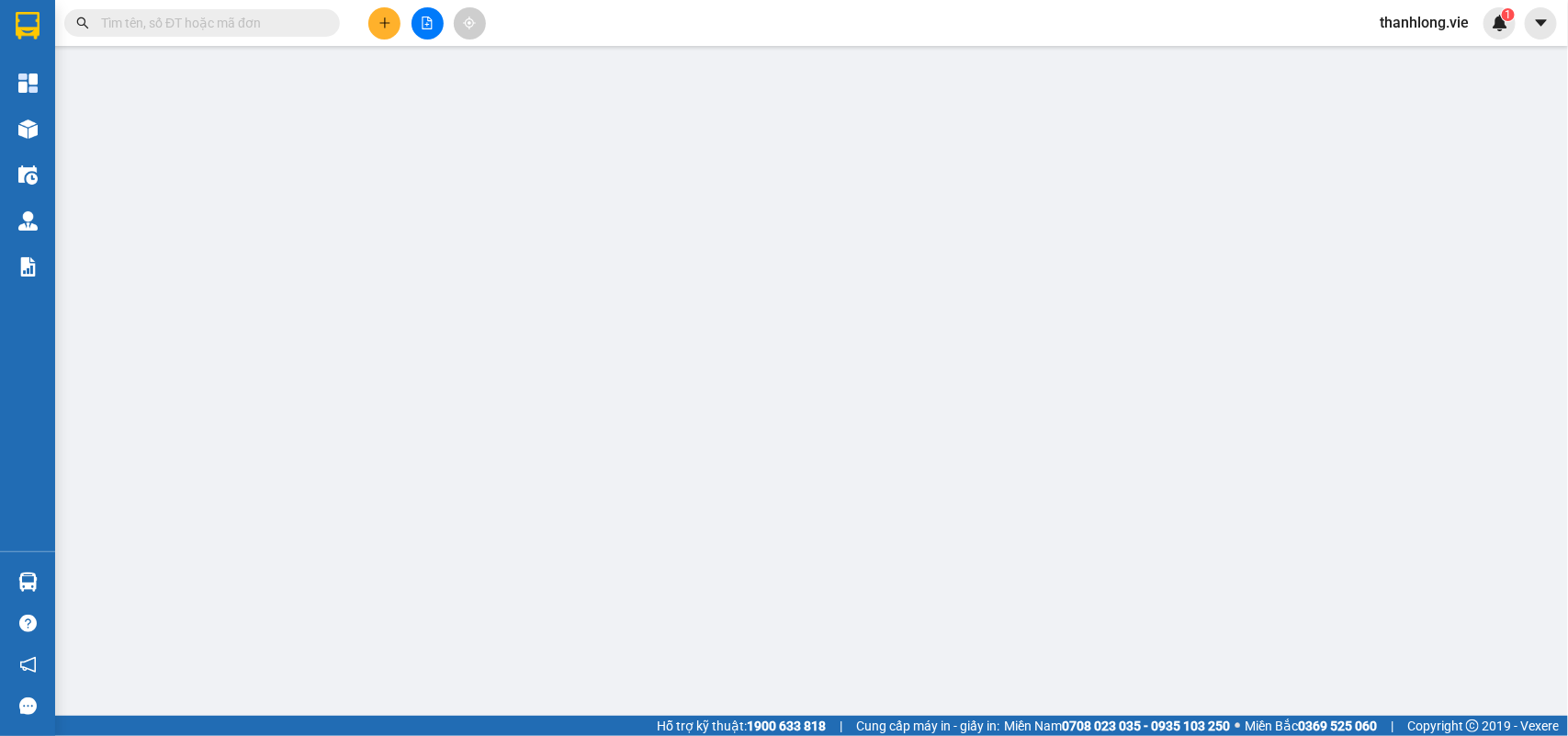
type input "60.000"
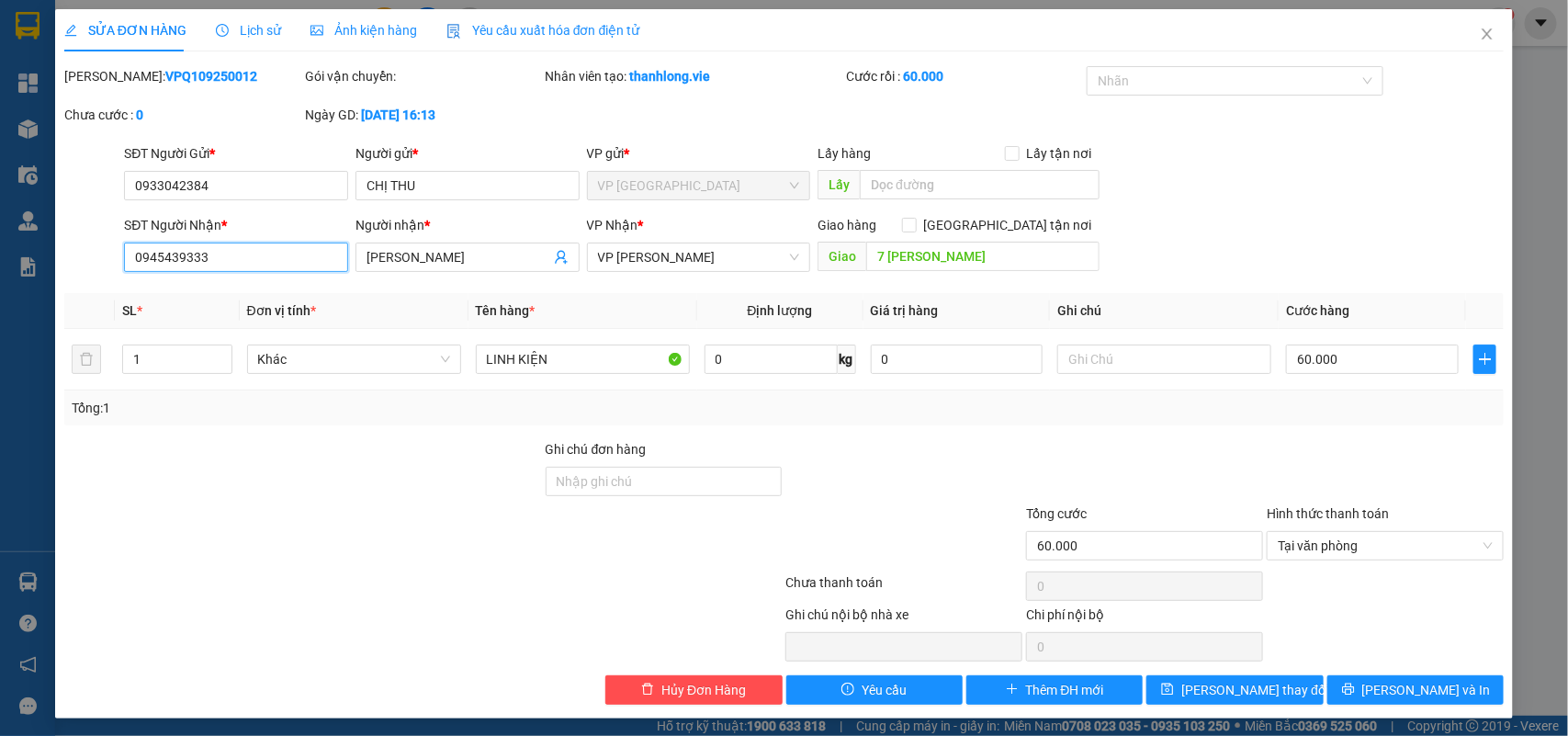
drag, startPoint x: 161, startPoint y: 251, endPoint x: 181, endPoint y: 255, distance: 20.4
click at [181, 255] on input "0945439333" at bounding box center [236, 257] width 224 height 30
click at [1480, 33] on icon "close" at bounding box center [1487, 33] width 15 height 15
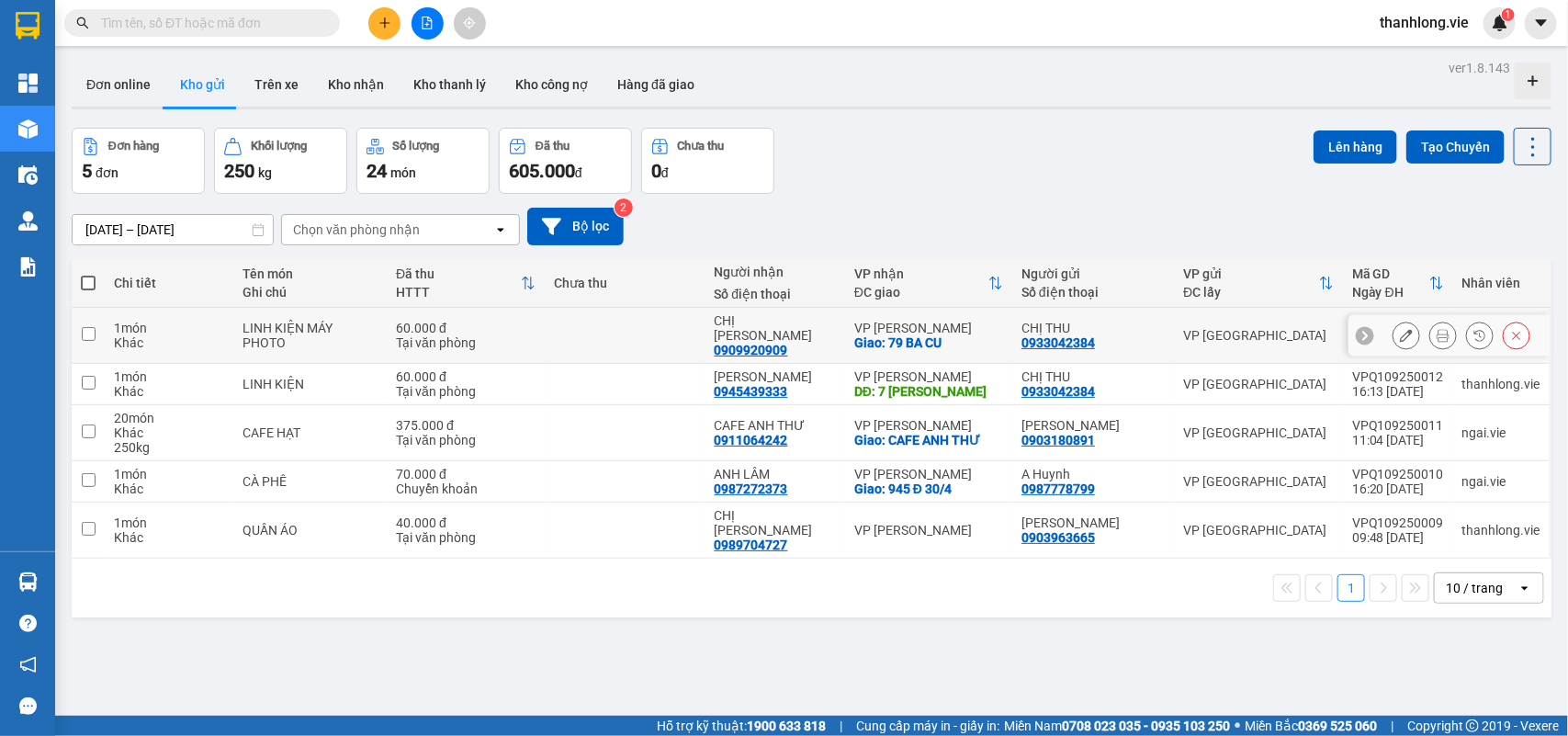
click at [1401, 329] on icon at bounding box center [1407, 335] width 13 height 13
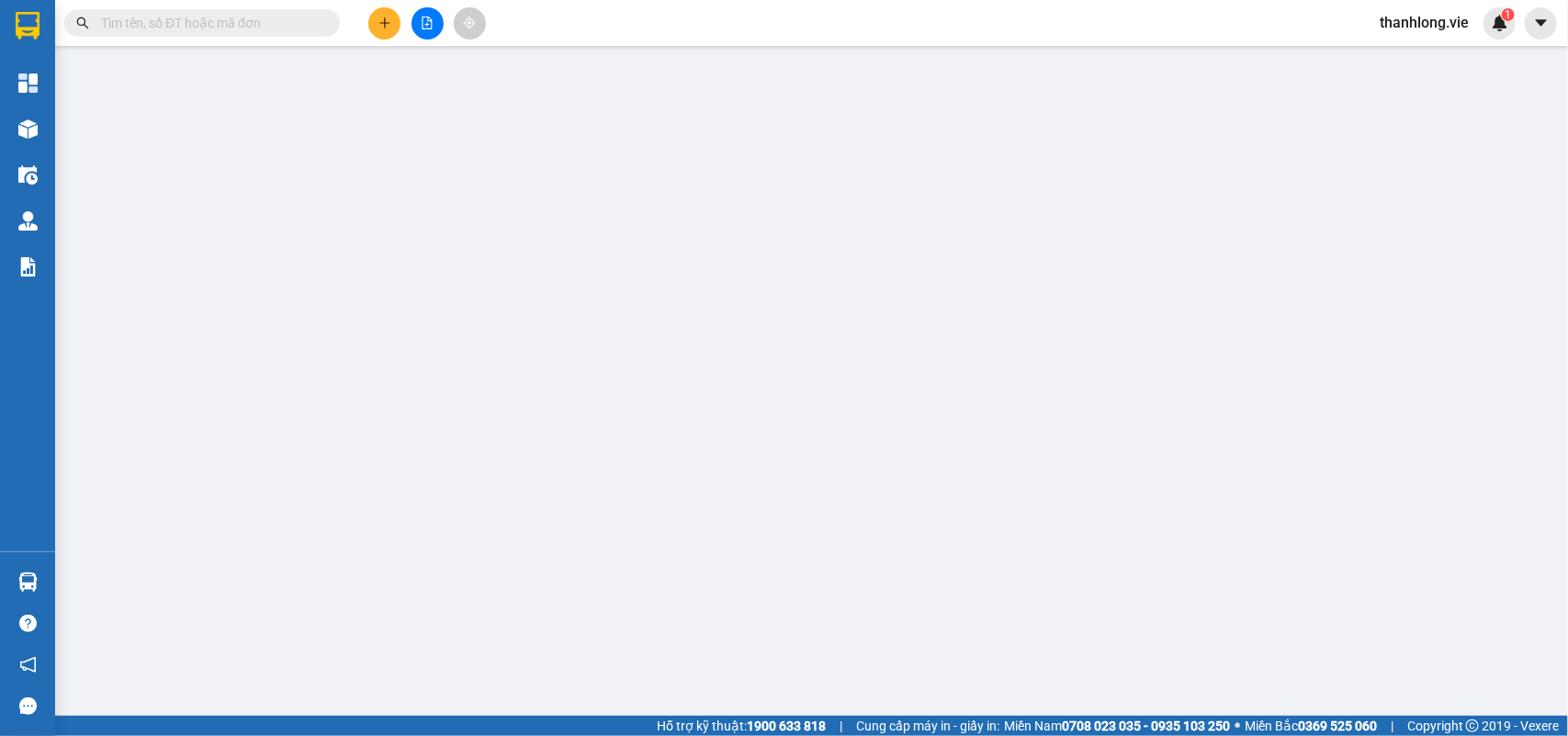
type input "0933042384"
type input "CHỊ THU"
type input "0909920909"
type input "CHỊ [PERSON_NAME]"
checkbox input "true"
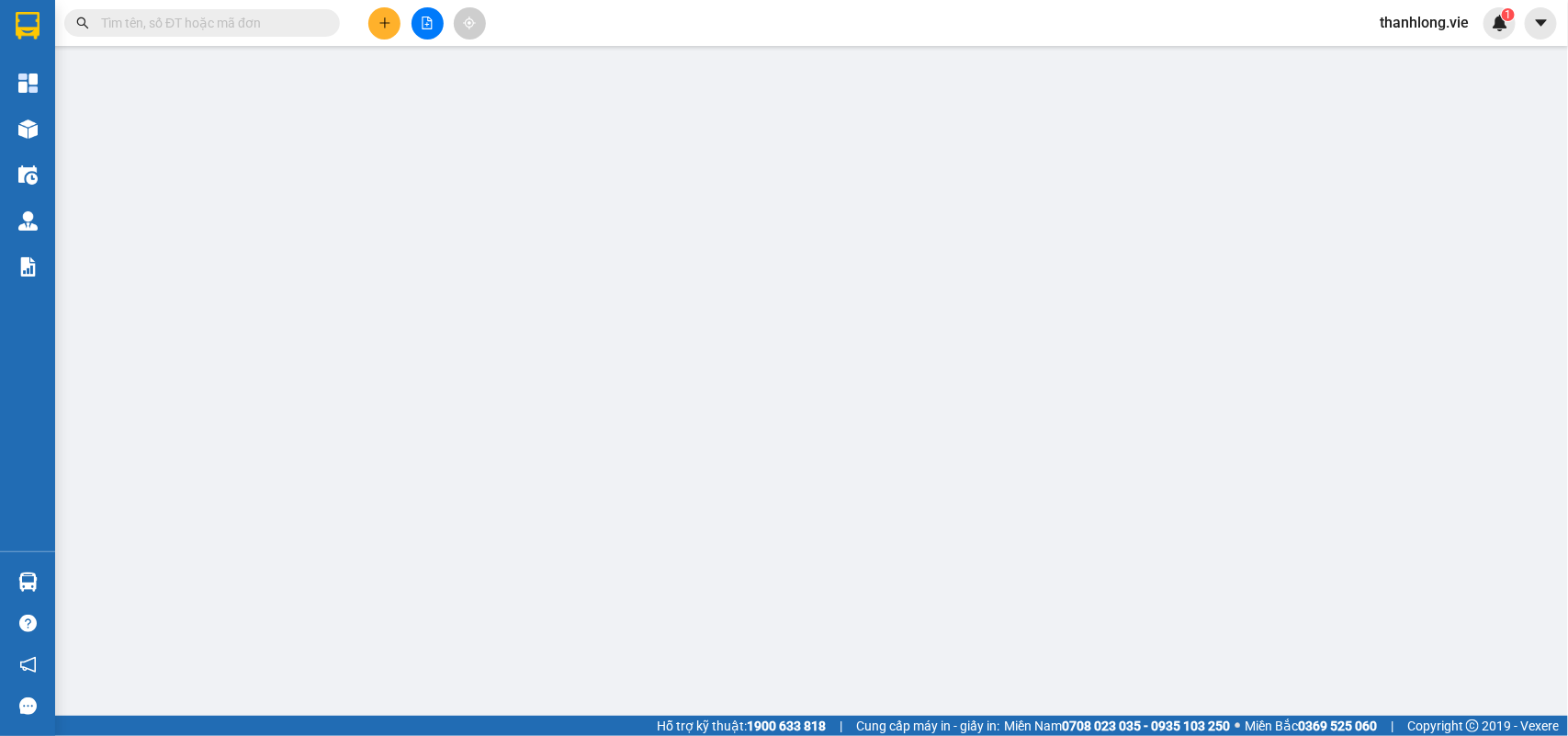
type input "79 BA CU"
type input "60.000"
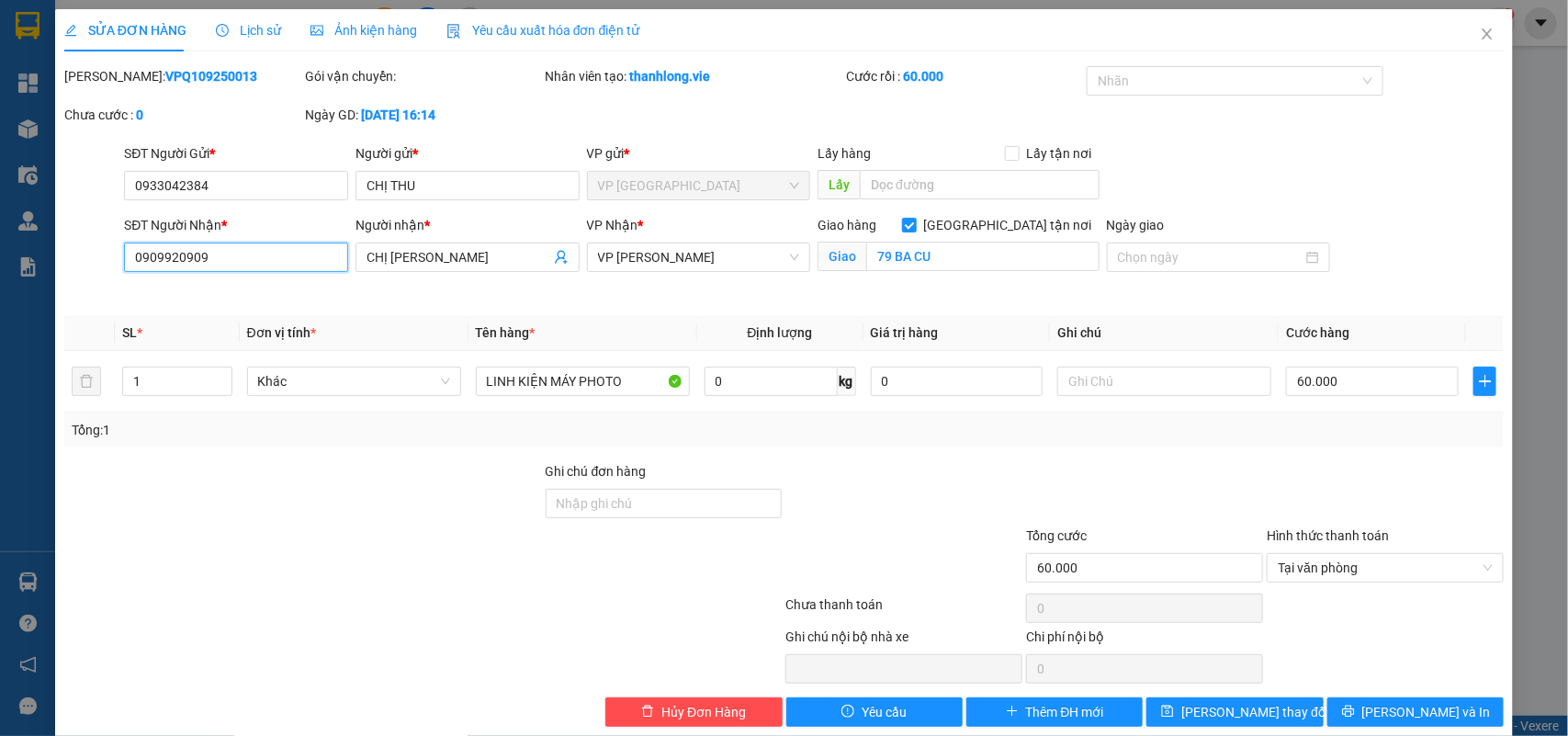
drag, startPoint x: 163, startPoint y: 260, endPoint x: 184, endPoint y: 263, distance: 21.2
click at [184, 263] on input "0909920909" at bounding box center [236, 257] width 224 height 30
click at [276, 473] on div at bounding box center [302, 493] width 481 height 64
